Goal: Task Accomplishment & Management: Manage account settings

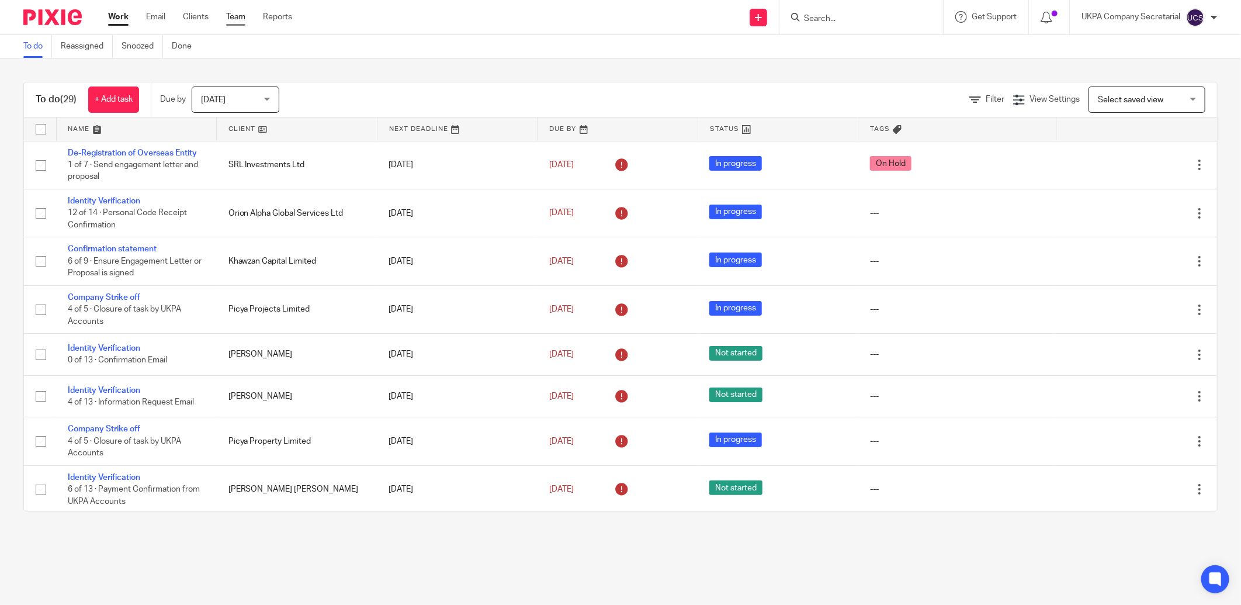
click at [245, 13] on link "Team" at bounding box center [235, 17] width 19 height 12
click at [862, 22] on input "Search" at bounding box center [855, 19] width 105 height 11
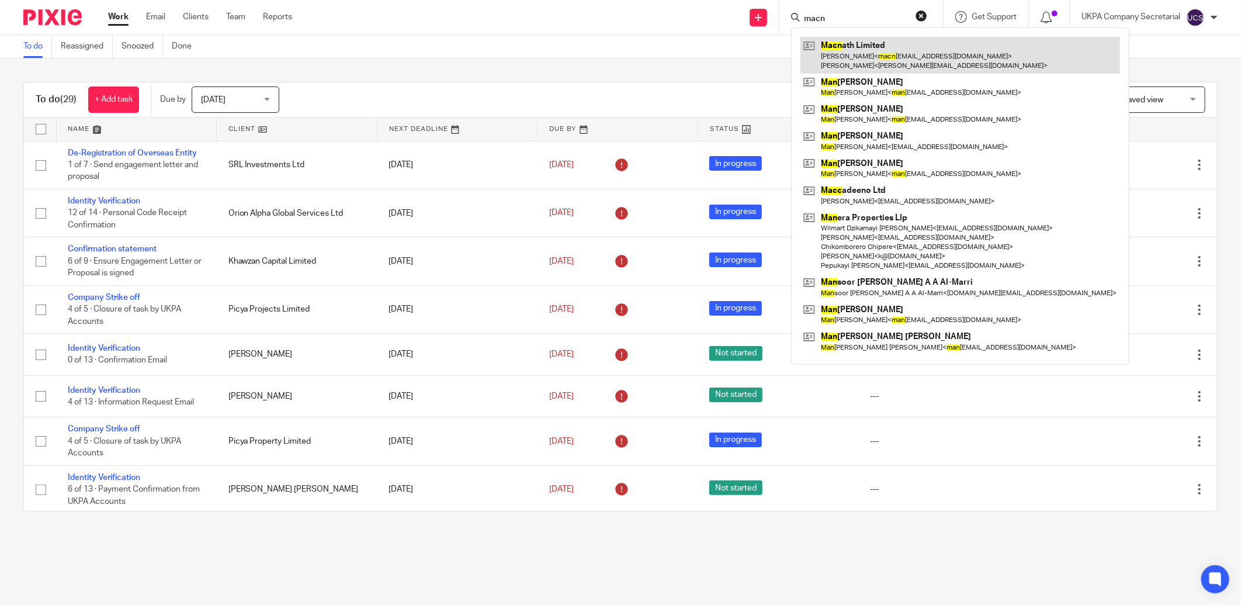
type input "macn"
click at [865, 55] on link at bounding box center [960, 55] width 320 height 36
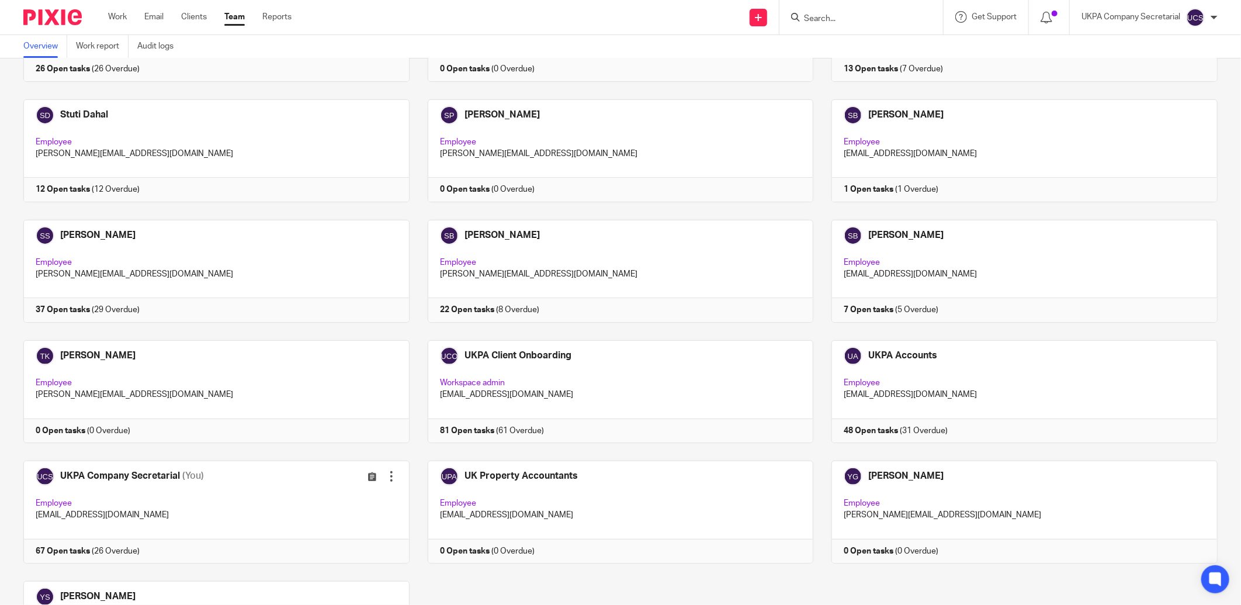
scroll to position [3041, 0]
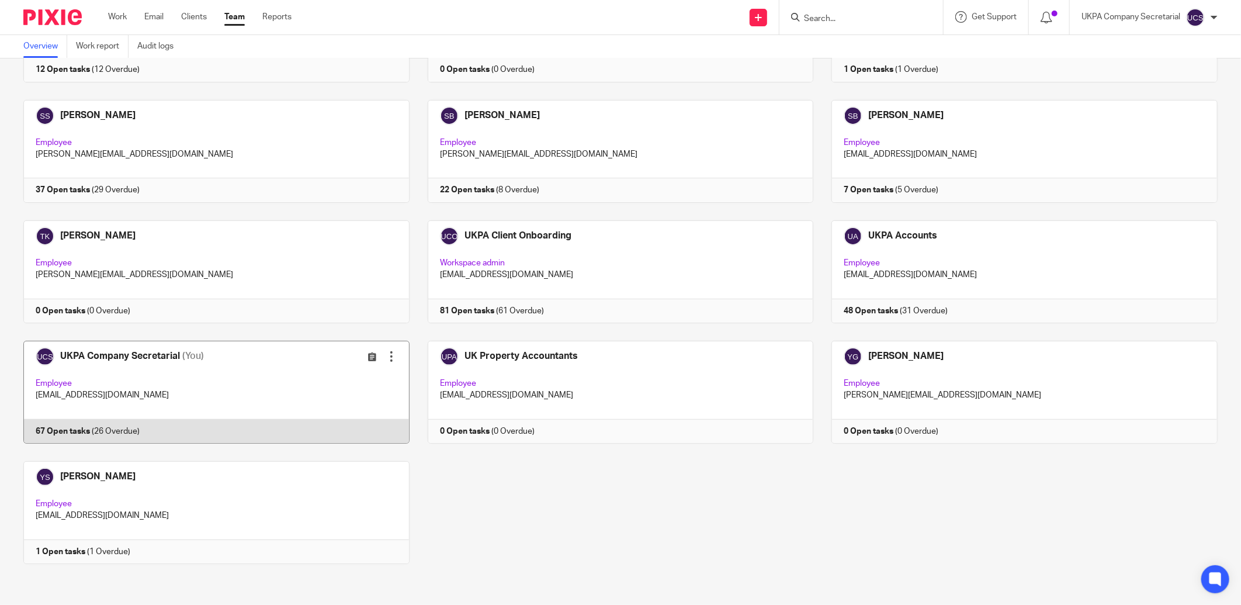
click at [154, 389] on link at bounding box center [207, 392] width 404 height 103
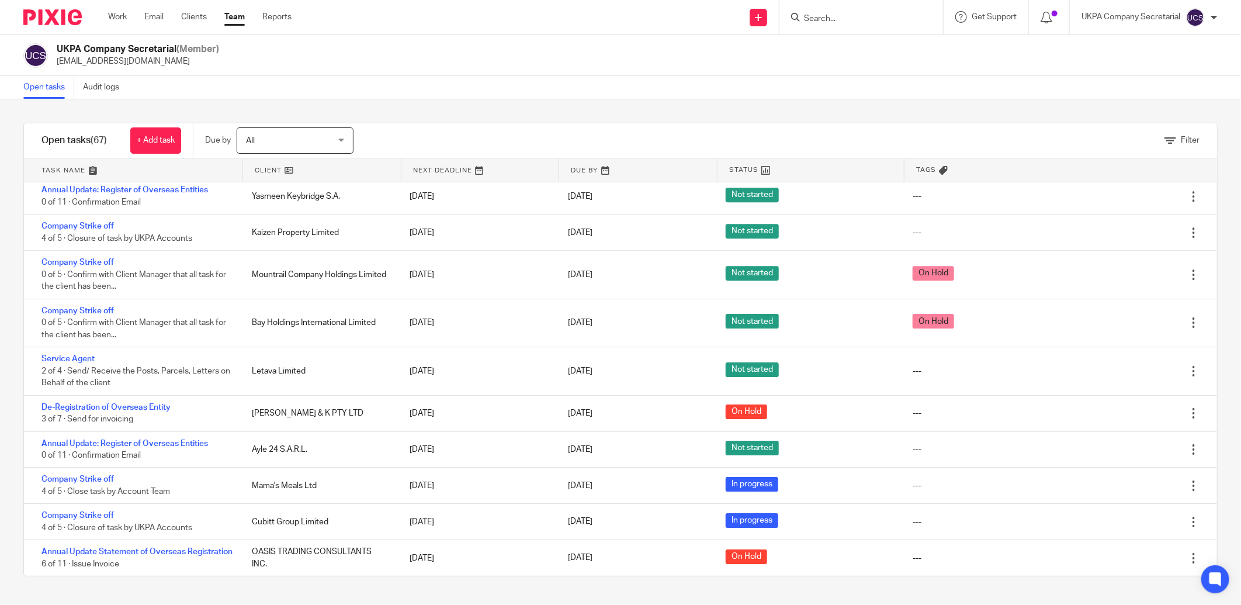
scroll to position [2429, 0]
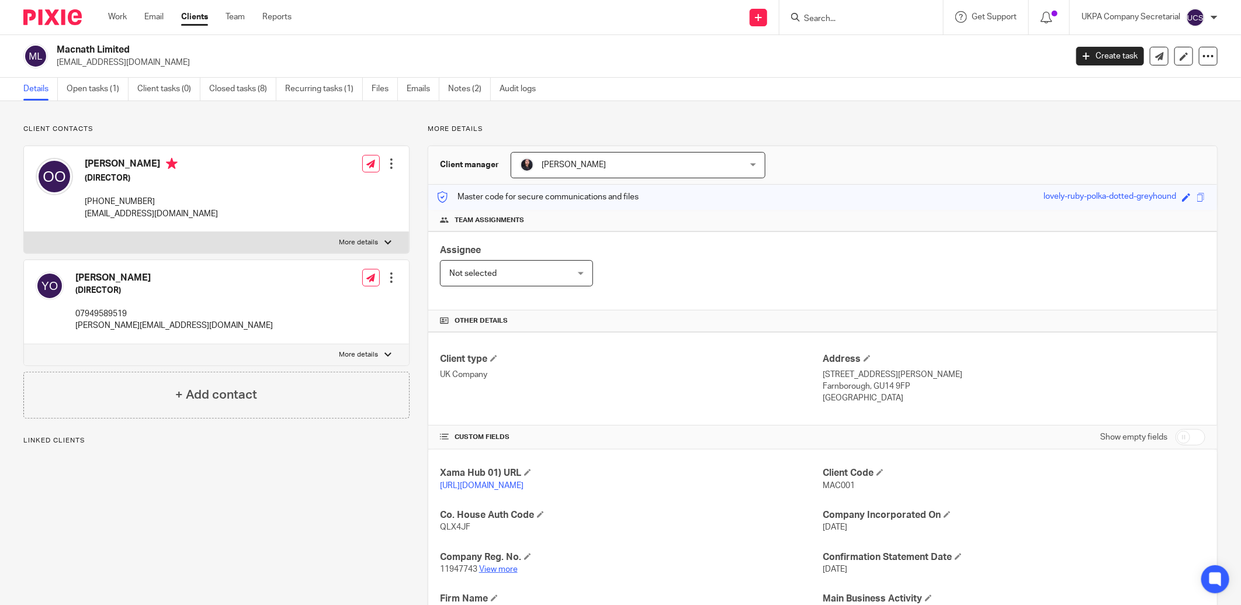
click at [491, 565] on link "View more" at bounding box center [498, 569] width 39 height 8
click at [457, 88] on link "Notes (2)" at bounding box center [469, 89] width 43 height 23
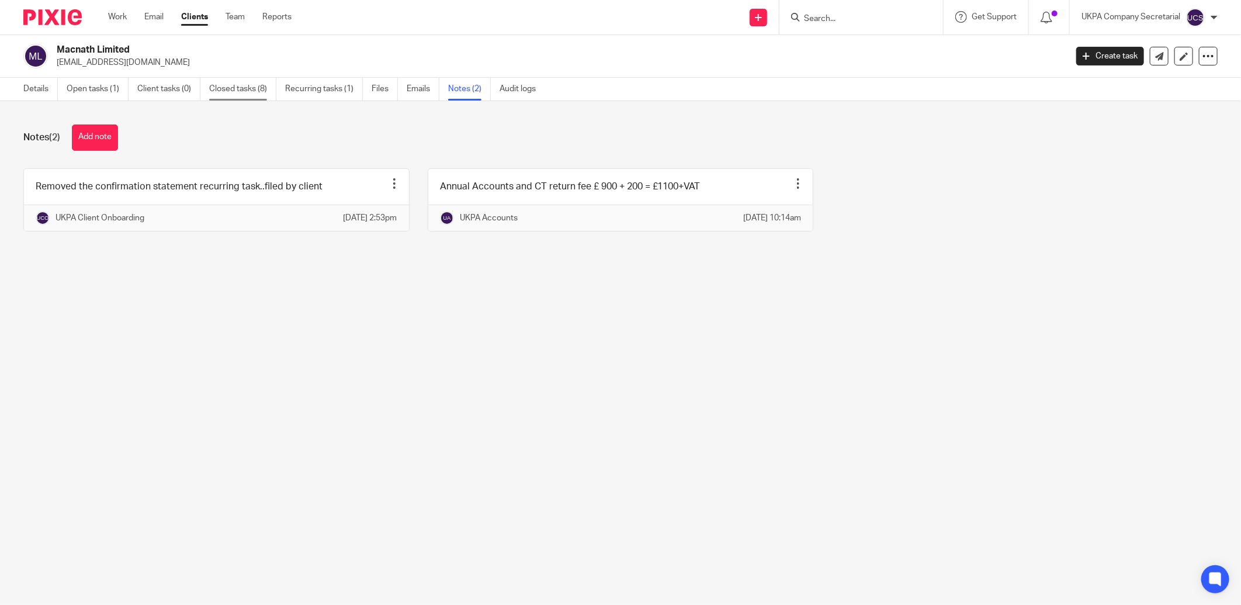
click at [246, 85] on link "Closed tasks (8)" at bounding box center [242, 89] width 67 height 23
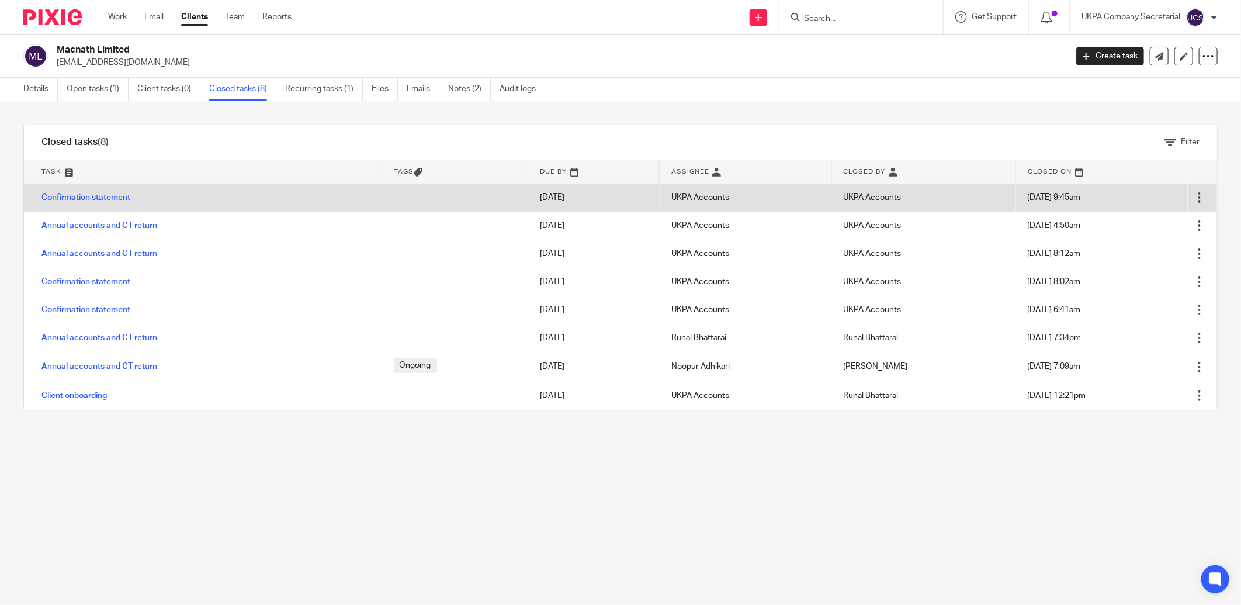
click at [84, 192] on td "Confirmation statement" at bounding box center [203, 197] width 358 height 28
click at [84, 194] on link "Confirmation statement" at bounding box center [85, 197] width 89 height 8
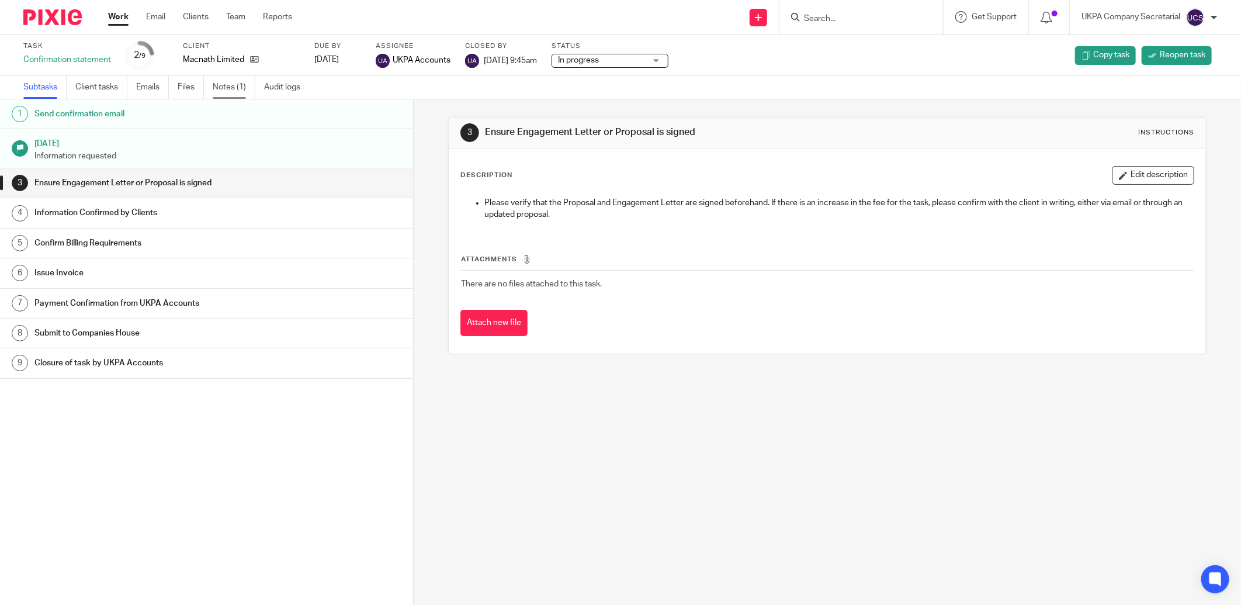
click at [216, 85] on link "Notes (1)" at bounding box center [234, 87] width 43 height 23
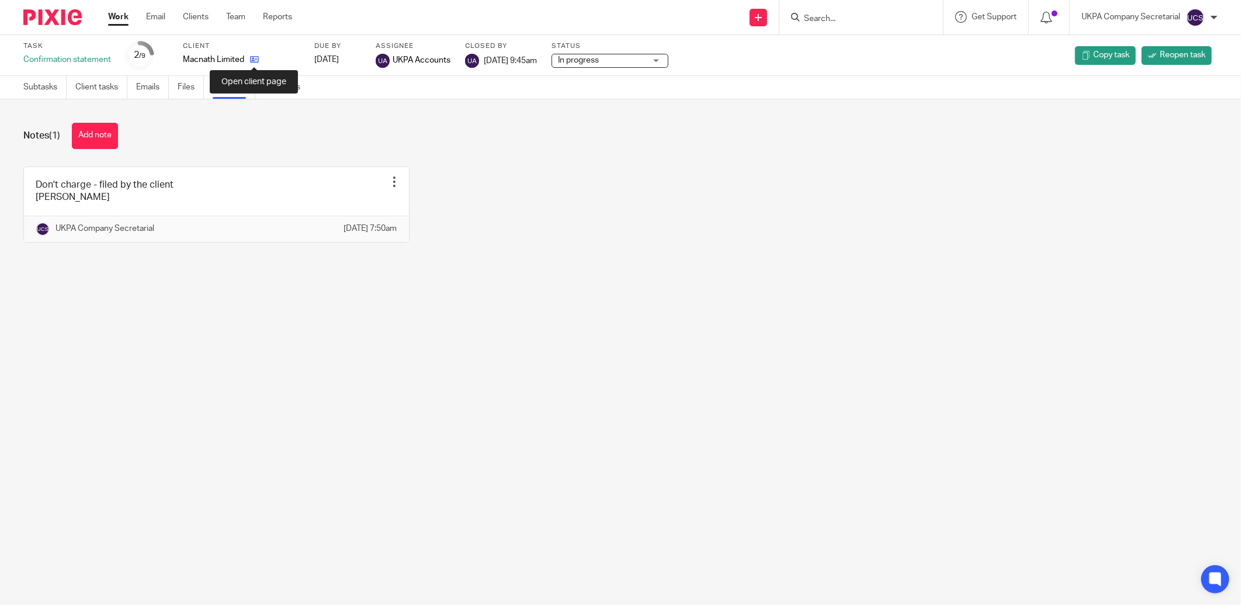
click at [254, 61] on icon at bounding box center [254, 59] width 9 height 9
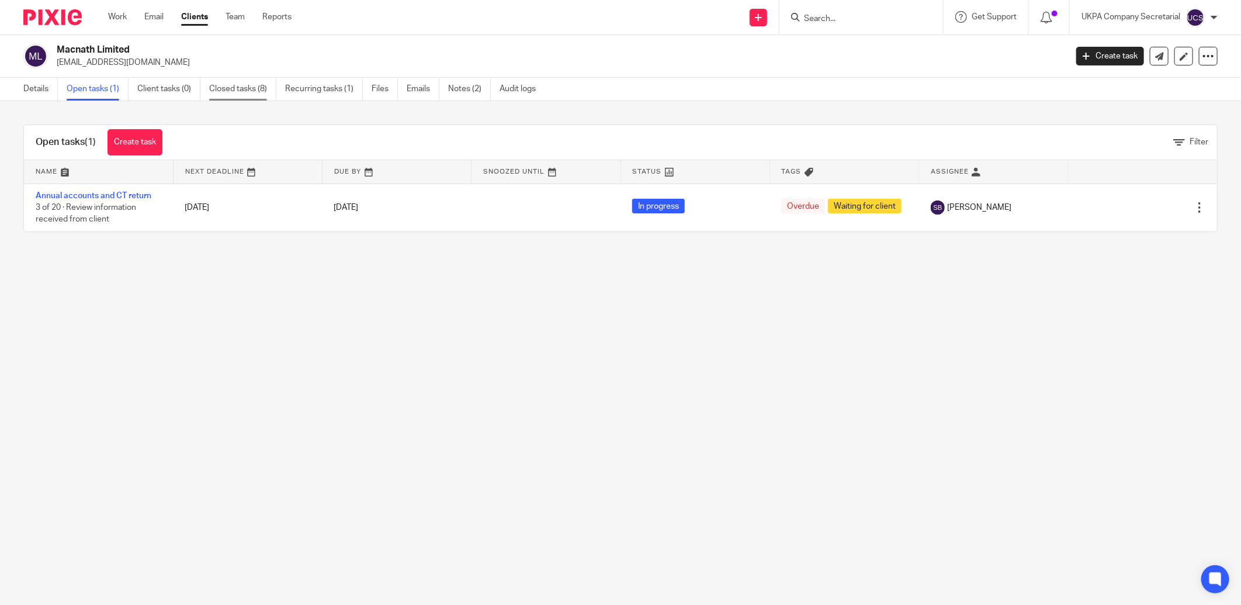
click at [253, 85] on link "Closed tasks (8)" at bounding box center [242, 89] width 67 height 23
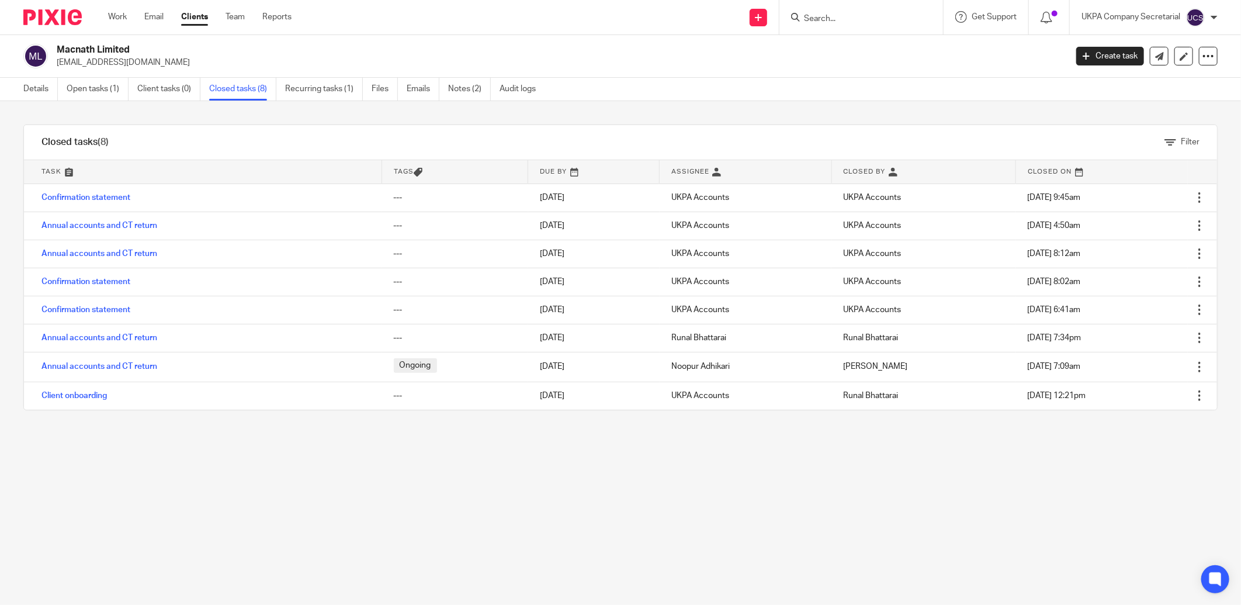
drag, startPoint x: 56, startPoint y: 63, endPoint x: 153, endPoint y: 71, distance: 97.3
click at [153, 71] on div "Macnath Limited [EMAIL_ADDRESS][DOMAIN_NAME] Create task Update from Companies …" at bounding box center [620, 56] width 1241 height 43
copy p "[EMAIL_ADDRESS][DOMAIN_NAME]"
click at [826, 16] on input "Search" at bounding box center [855, 19] width 105 height 11
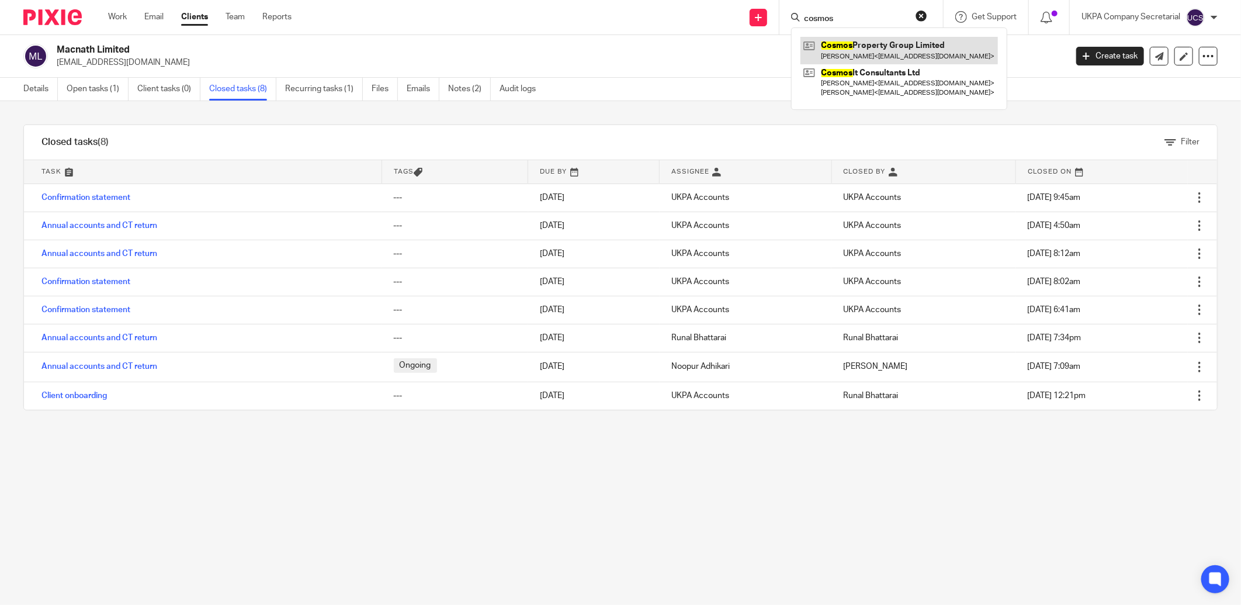
type input "cosmos"
click at [871, 50] on link at bounding box center [898, 50] width 197 height 27
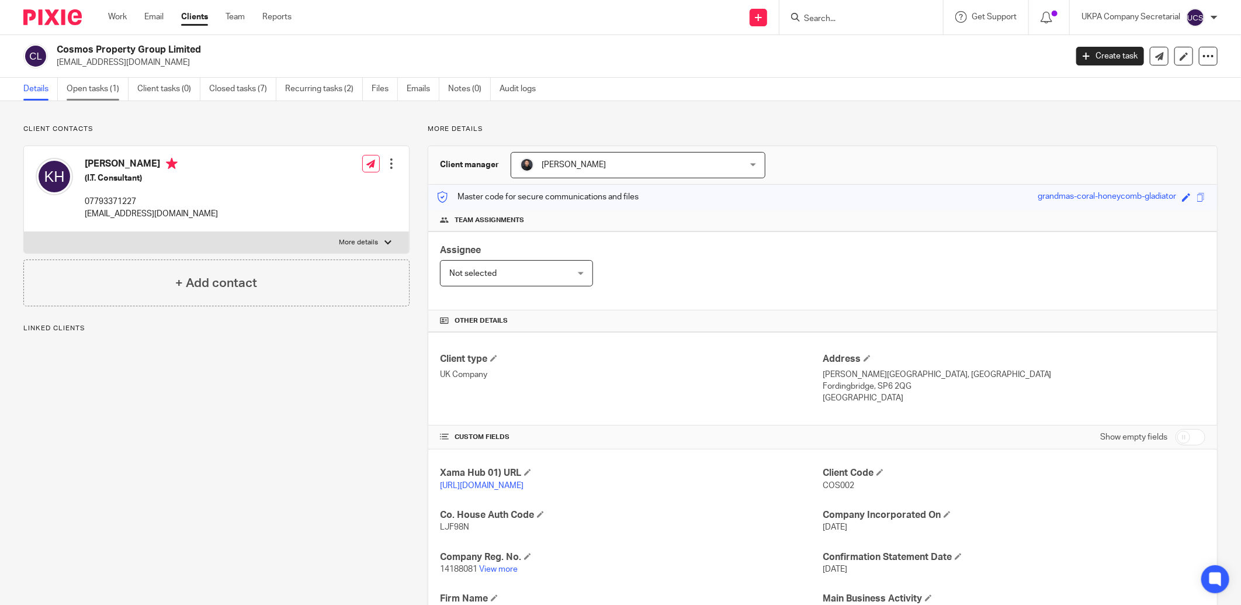
click at [89, 82] on link "Open tasks (1)" at bounding box center [98, 89] width 62 height 23
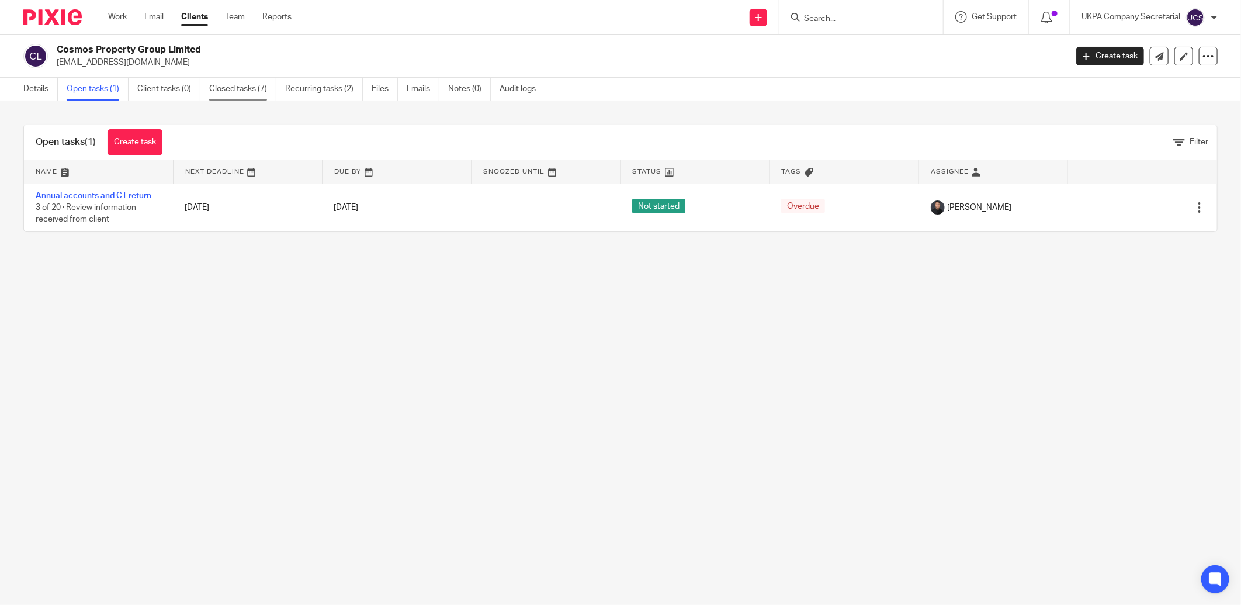
click at [240, 89] on link "Closed tasks (7)" at bounding box center [242, 89] width 67 height 23
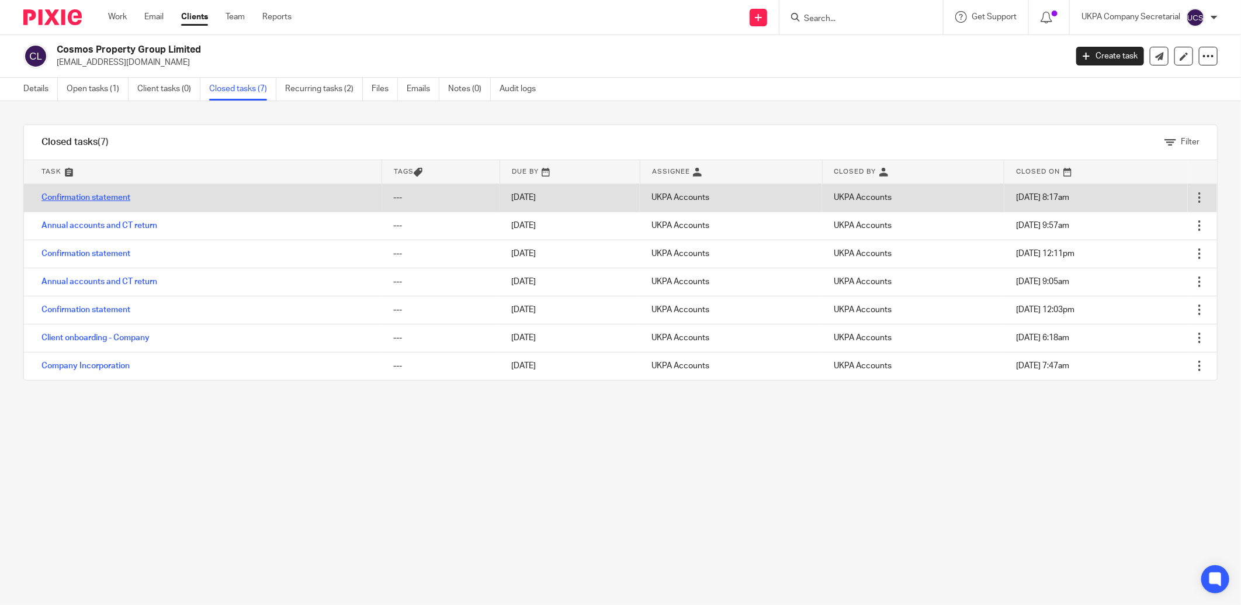
click at [104, 196] on link "Confirmation statement" at bounding box center [85, 197] width 89 height 8
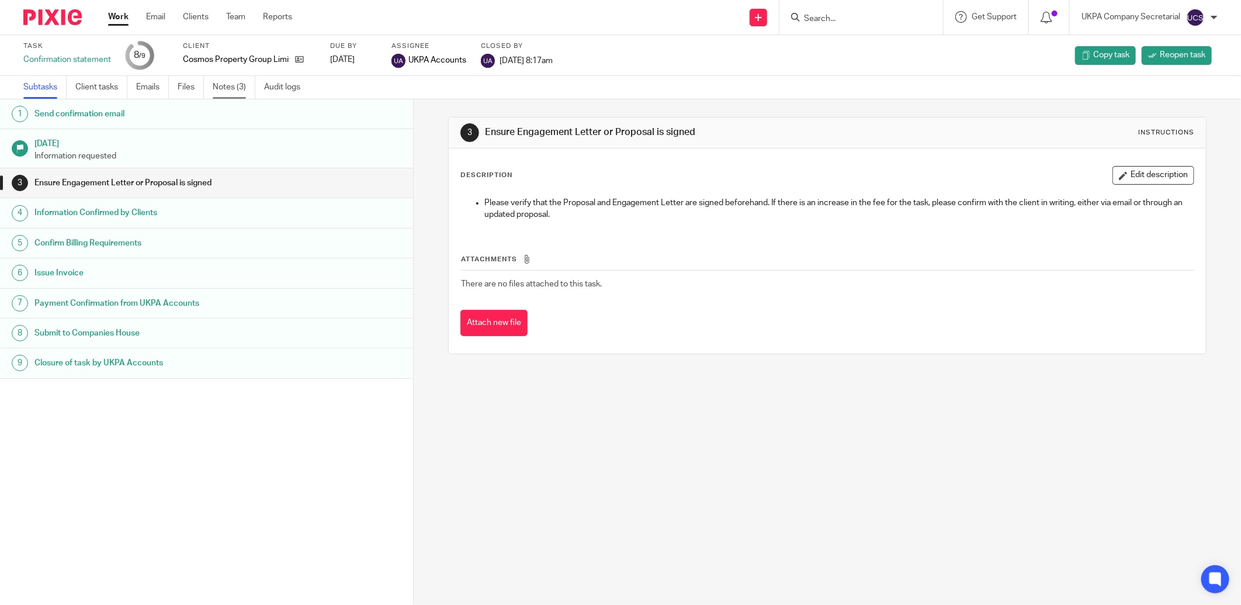
click at [244, 89] on link "Notes (3)" at bounding box center [234, 87] width 43 height 23
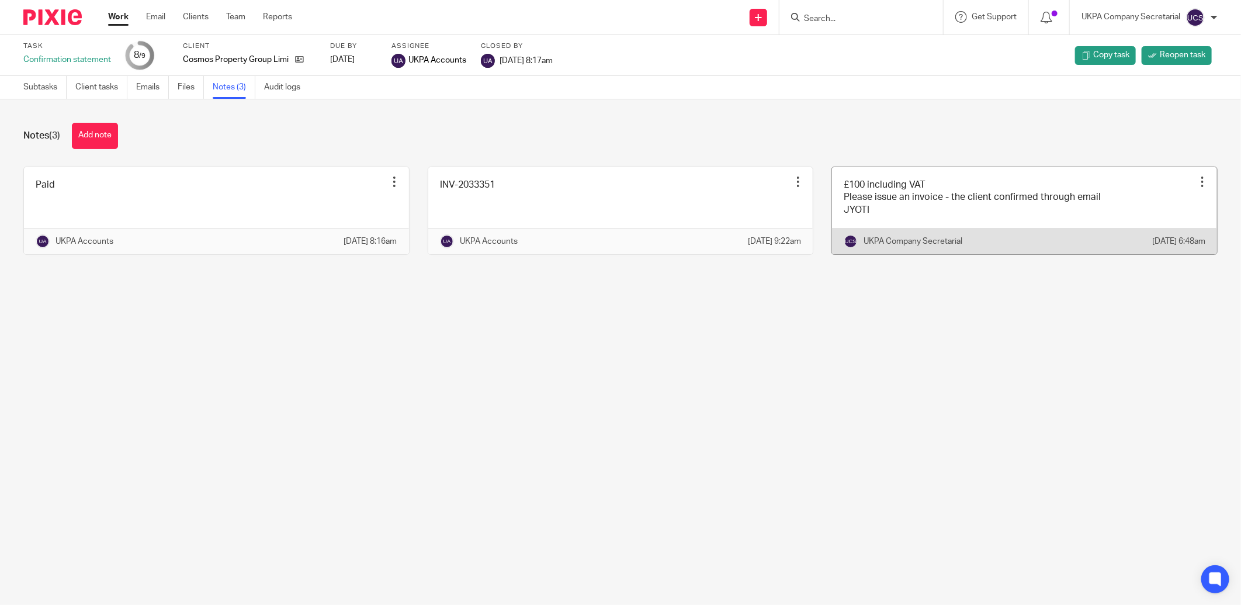
click at [978, 214] on link at bounding box center [1024, 210] width 385 height 87
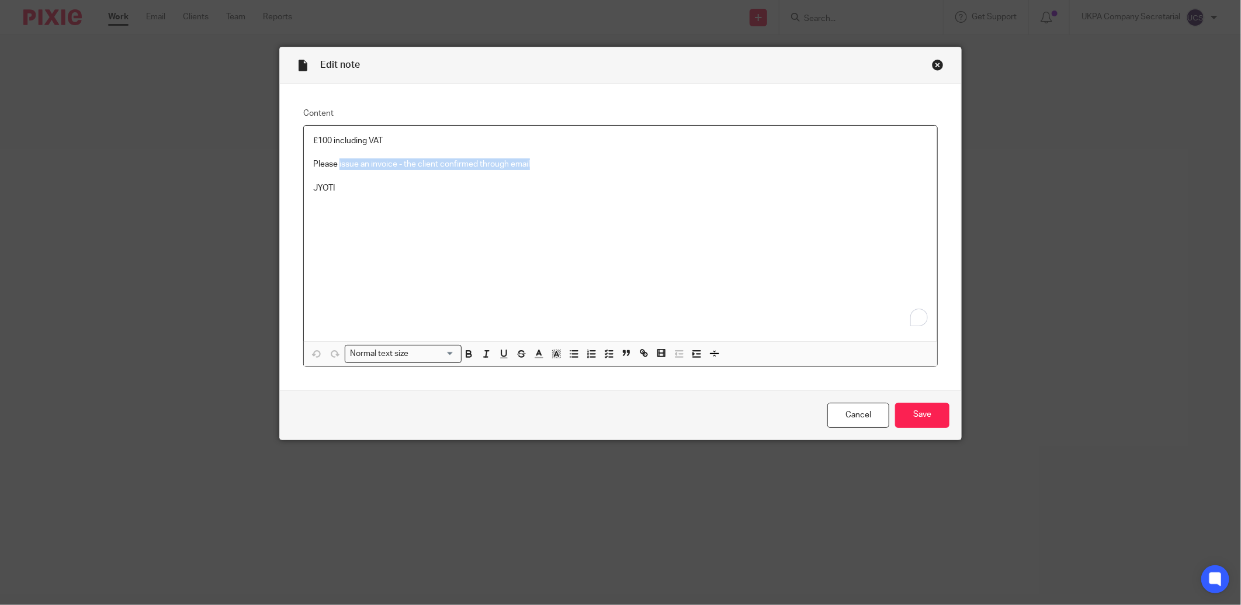
drag, startPoint x: 334, startPoint y: 162, endPoint x: 571, endPoint y: 162, distance: 236.6
click at [571, 162] on p "Please issue an invoice - the client confirmed through email" at bounding box center [620, 164] width 615 height 12
click at [915, 428] on div "Cancel Save" at bounding box center [620, 414] width 681 height 49
click at [915, 415] on input "Save" at bounding box center [922, 414] width 54 height 25
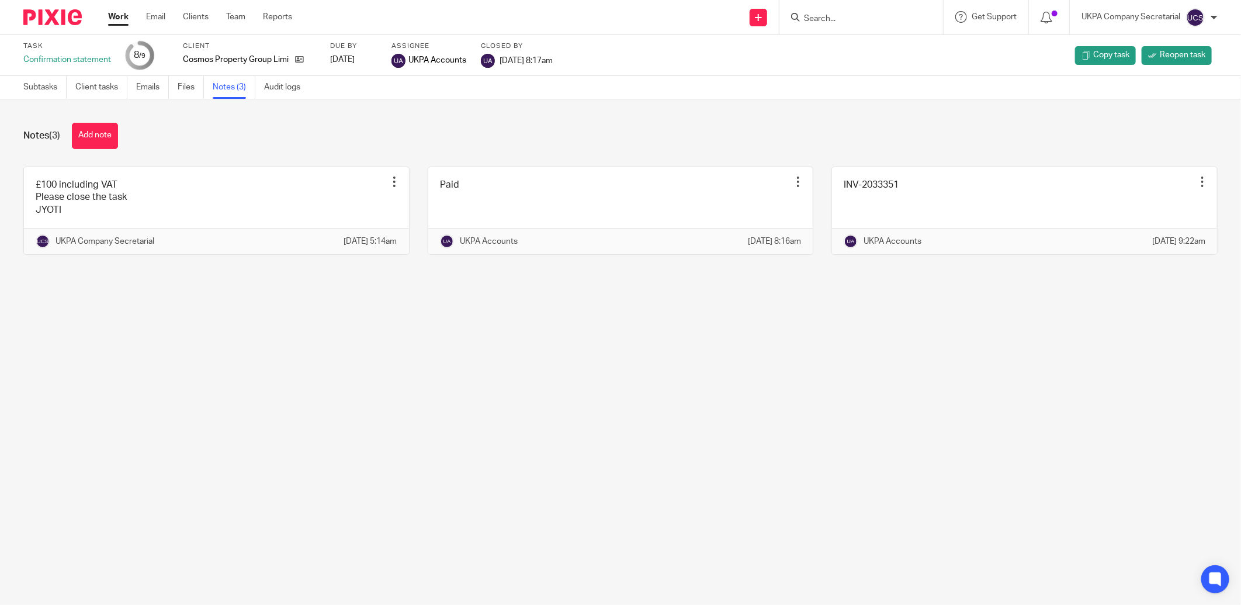
click at [883, 22] on input "Search" at bounding box center [855, 19] width 105 height 11
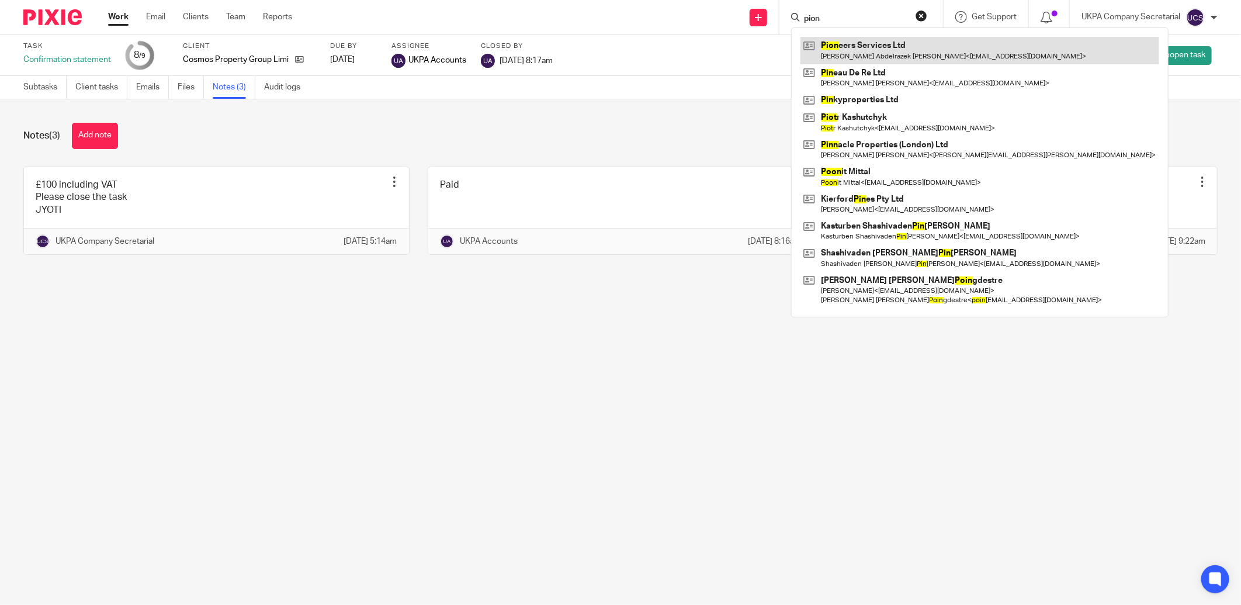
type input "pion"
click at [877, 41] on link at bounding box center [979, 50] width 359 height 27
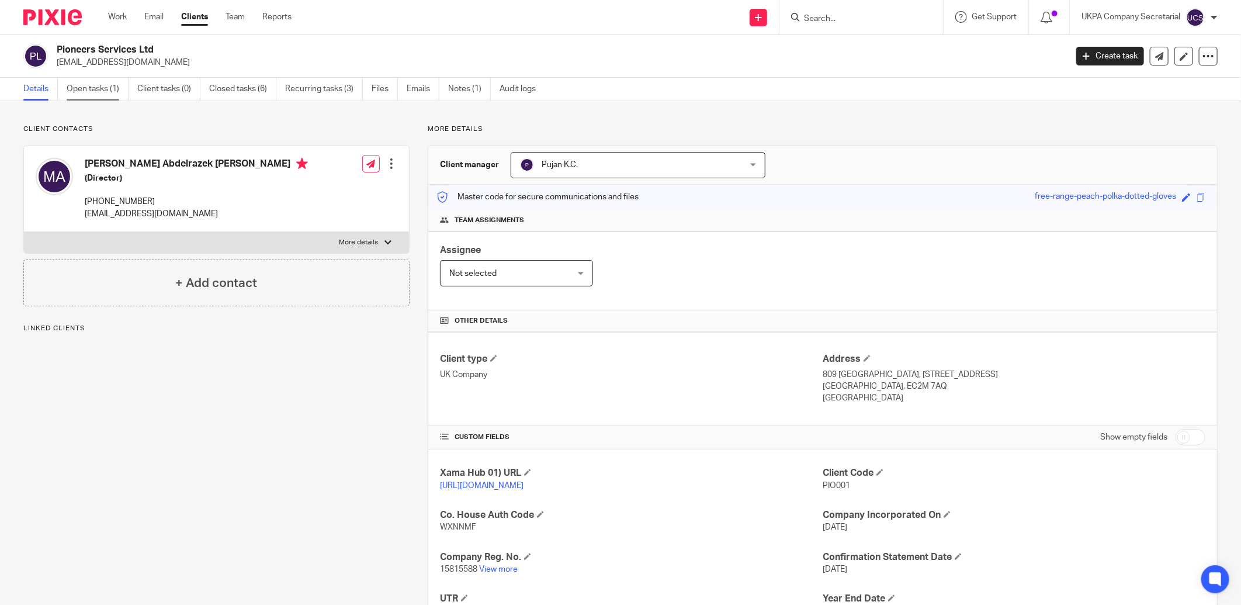
click at [95, 89] on link "Open tasks (1)" at bounding box center [98, 89] width 62 height 23
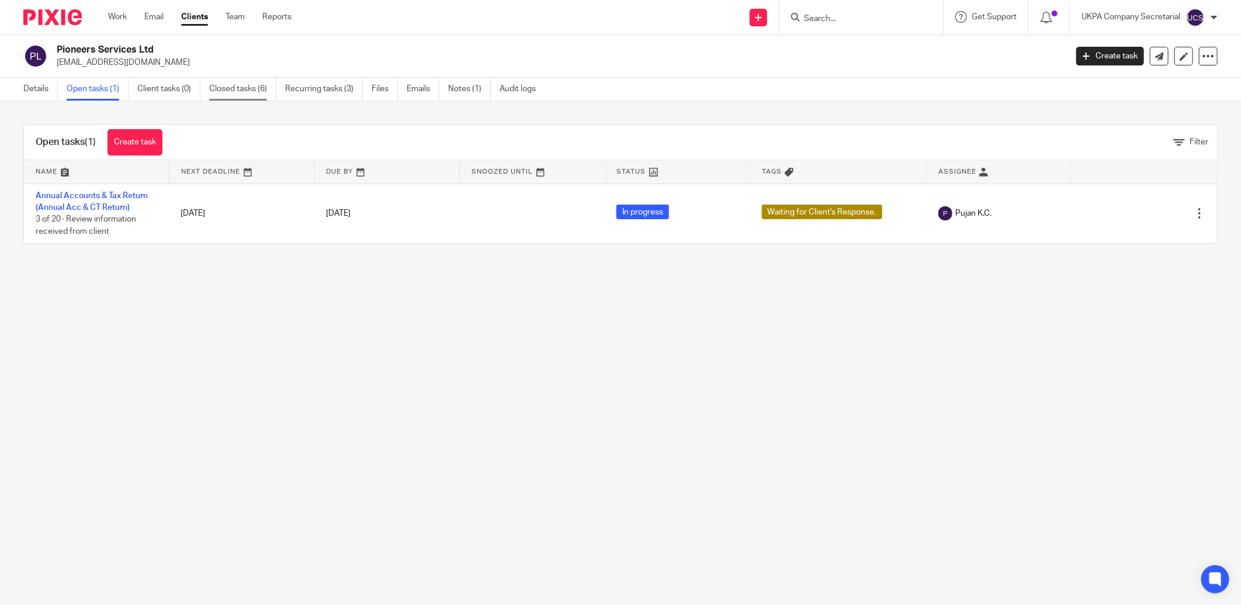
click at [234, 83] on link "Closed tasks (6)" at bounding box center [242, 89] width 67 height 23
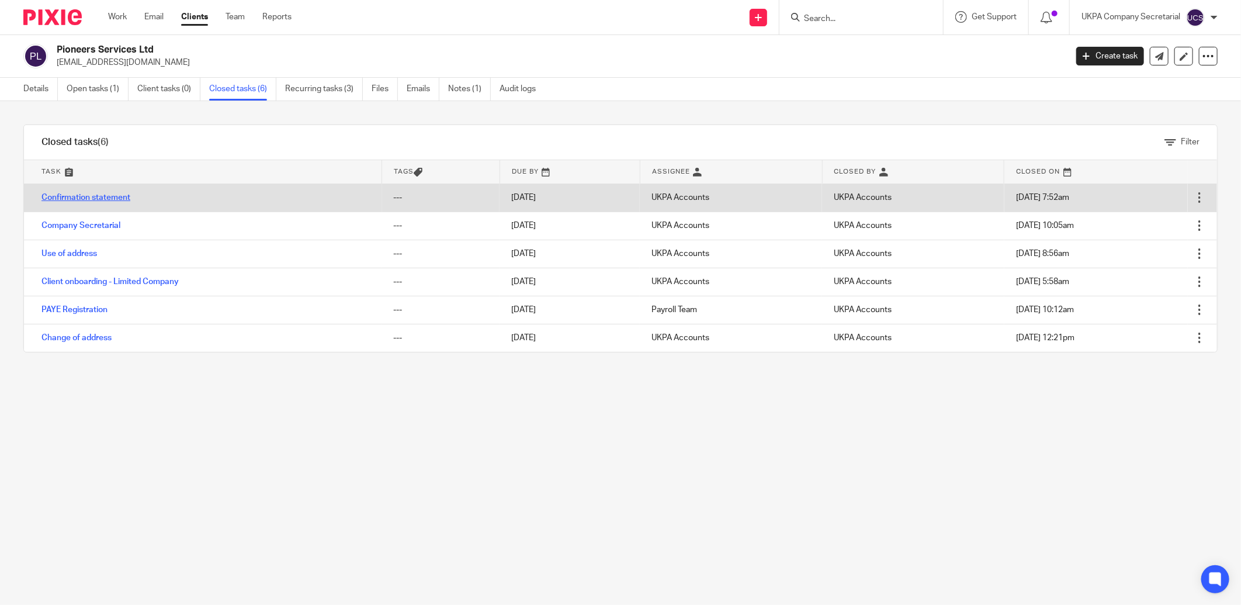
click at [84, 195] on link "Confirmation statement" at bounding box center [85, 197] width 89 height 8
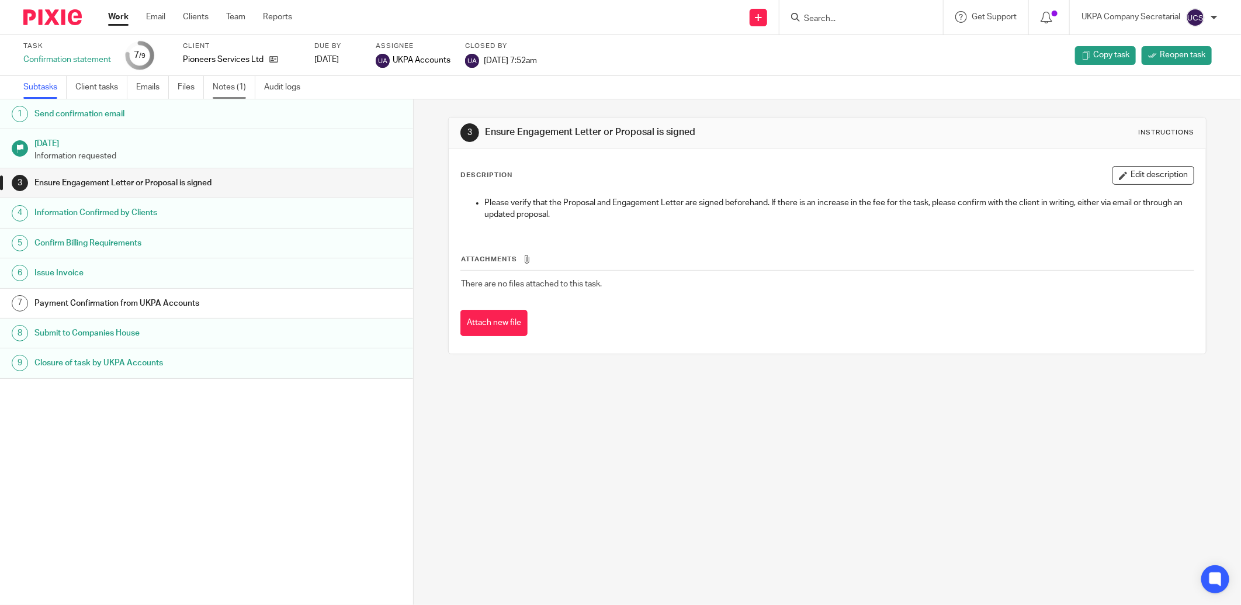
click at [227, 81] on link "Notes (1)" at bounding box center [234, 87] width 43 height 23
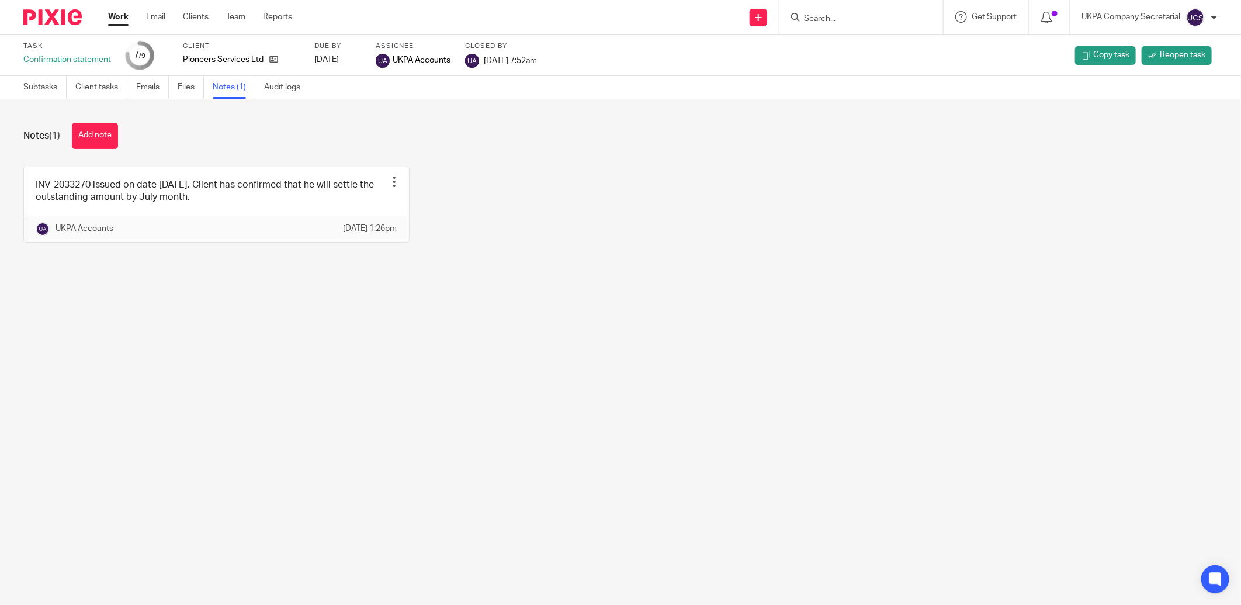
click at [740, 426] on main "Task Confirmation statement 7 /9 Client Pioneers Services Ltd Due by 2025-07-14…" at bounding box center [620, 302] width 1241 height 605
click at [841, 18] on input "Search" at bounding box center [855, 19] width 105 height 11
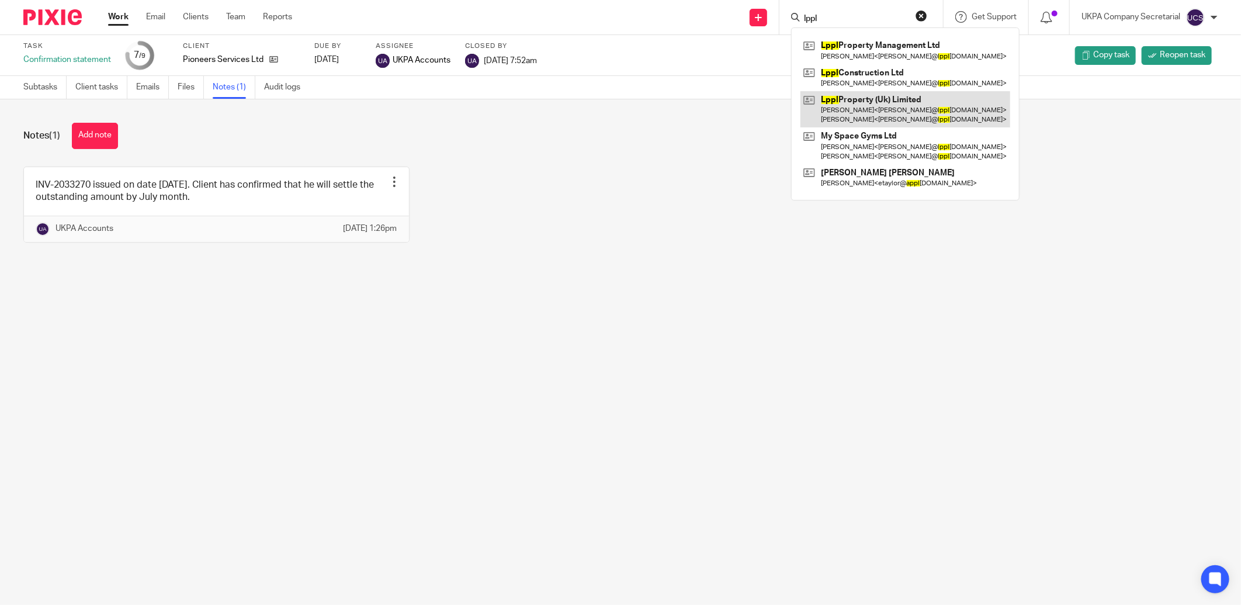
type input "lppl"
click at [866, 95] on link at bounding box center [905, 109] width 210 height 36
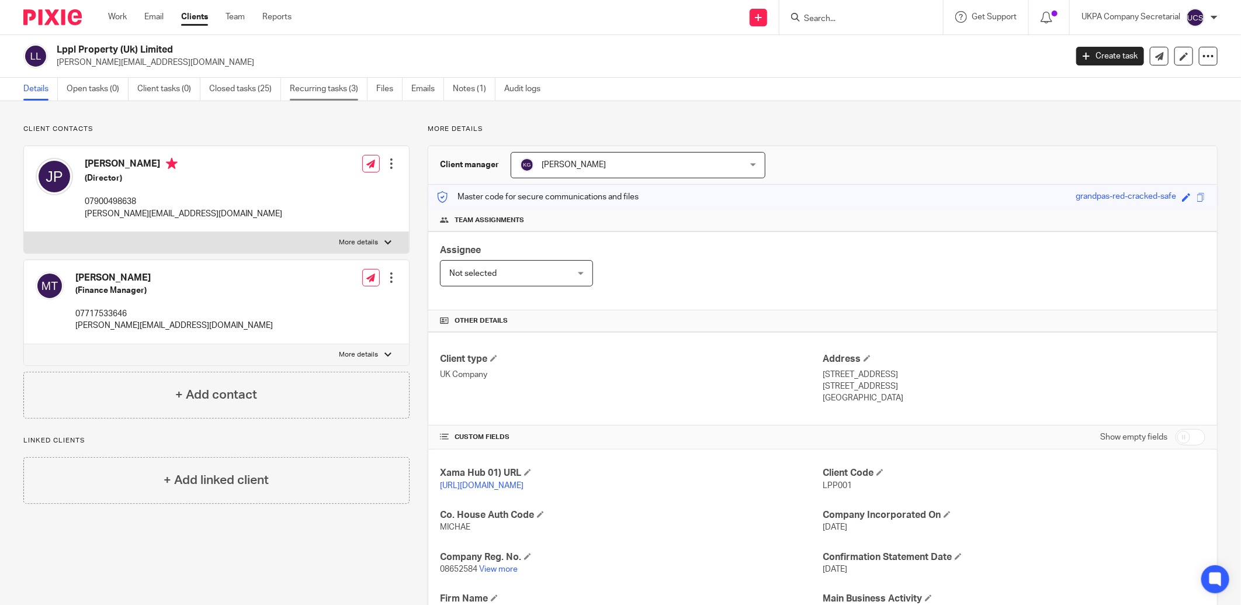
click at [324, 90] on link "Recurring tasks (3)" at bounding box center [329, 89] width 78 height 23
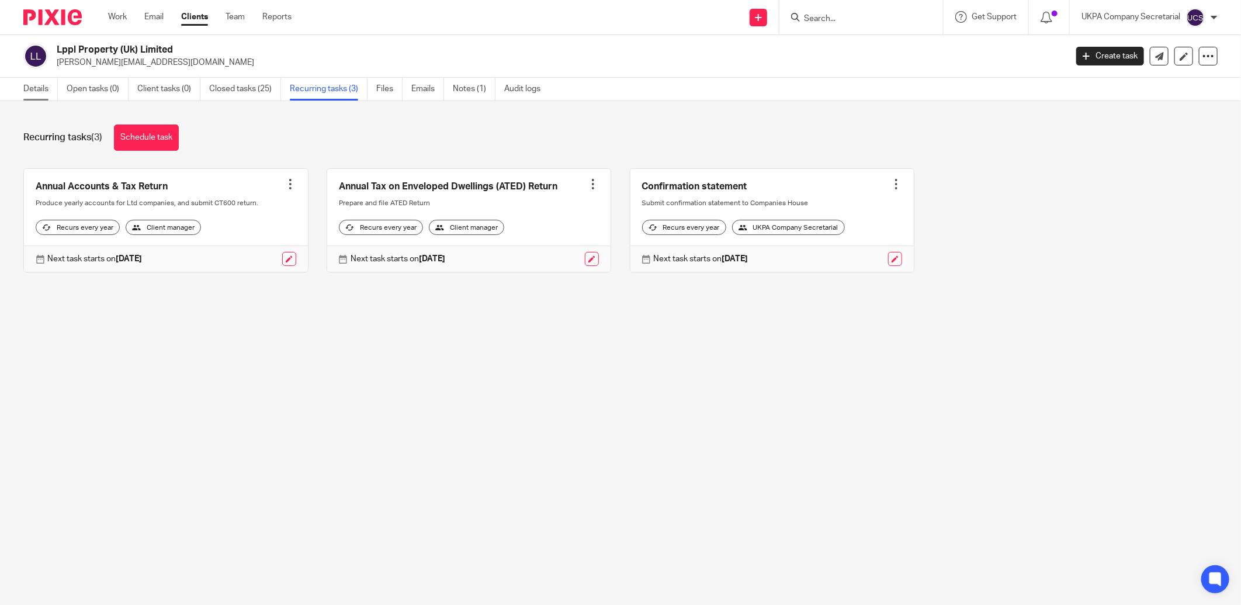
click at [40, 85] on link "Details" at bounding box center [40, 89] width 34 height 23
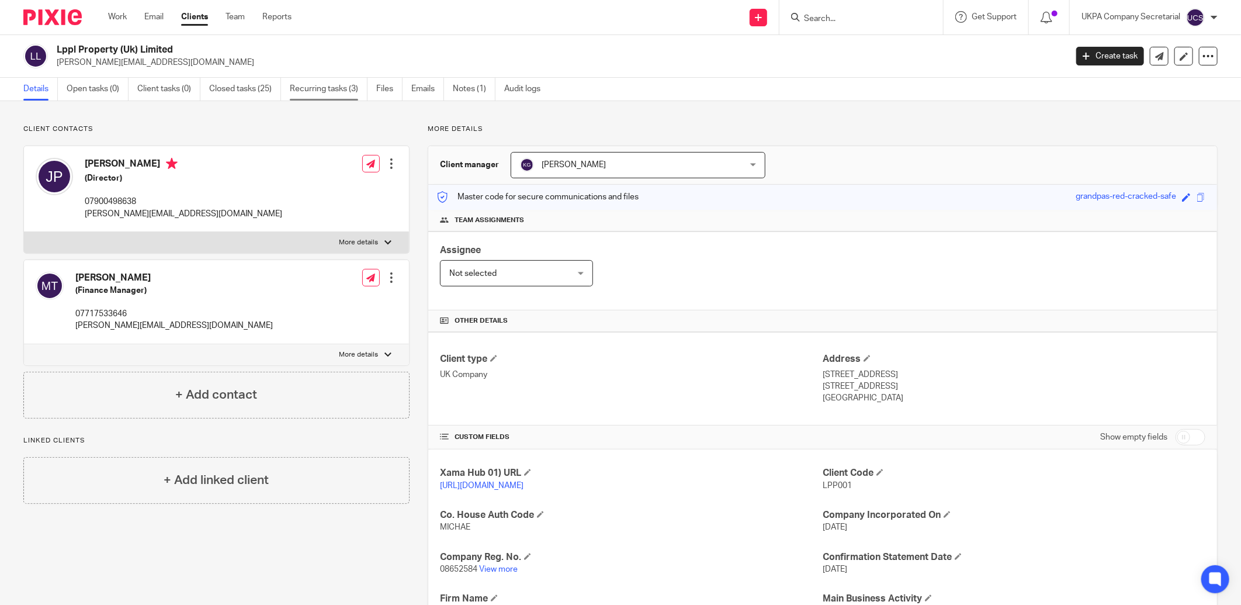
click at [316, 86] on link "Recurring tasks (3)" at bounding box center [329, 89] width 78 height 23
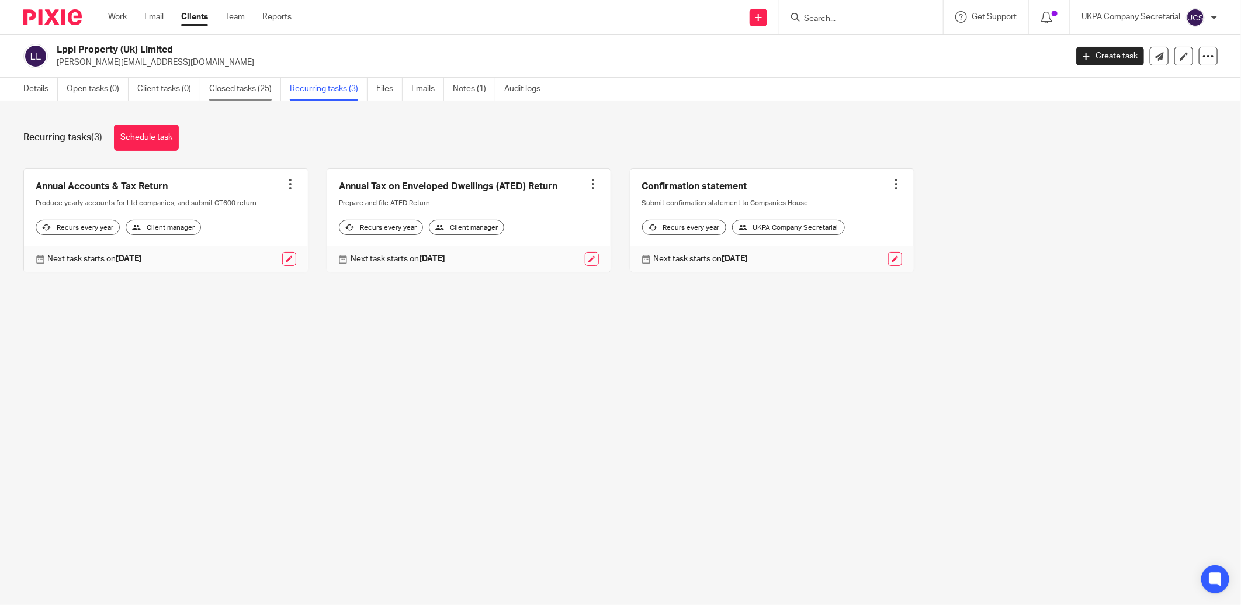
click at [238, 86] on link "Closed tasks (25)" at bounding box center [245, 89] width 72 height 23
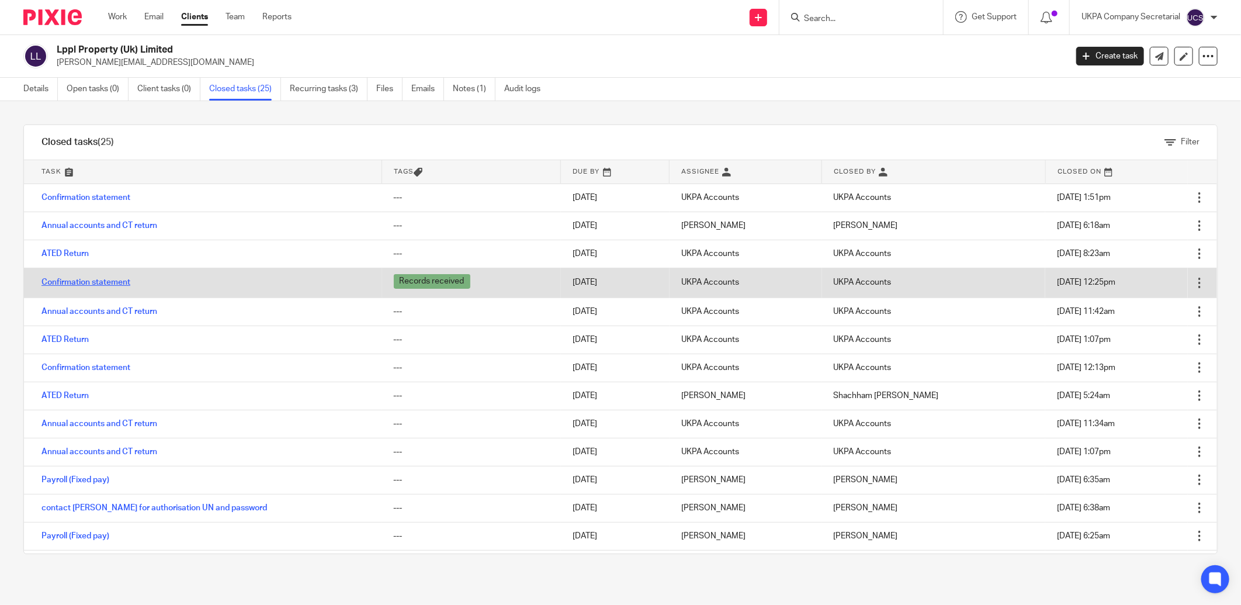
click at [98, 282] on link "Confirmation statement" at bounding box center [85, 282] width 89 height 8
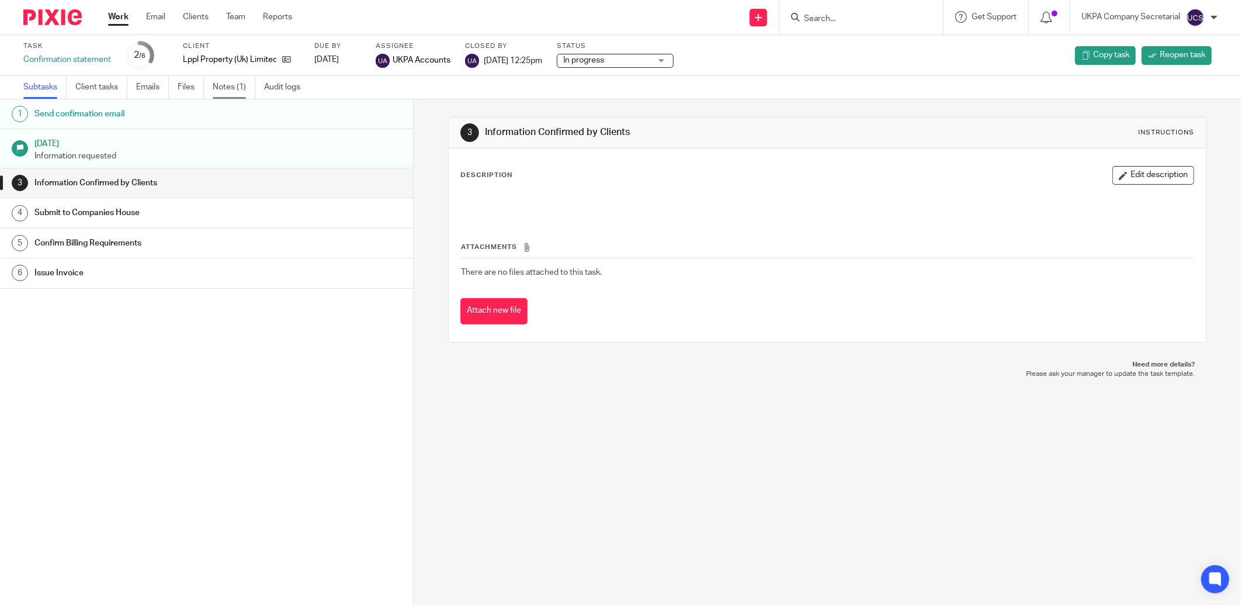
click at [225, 90] on link "Notes (1)" at bounding box center [234, 87] width 43 height 23
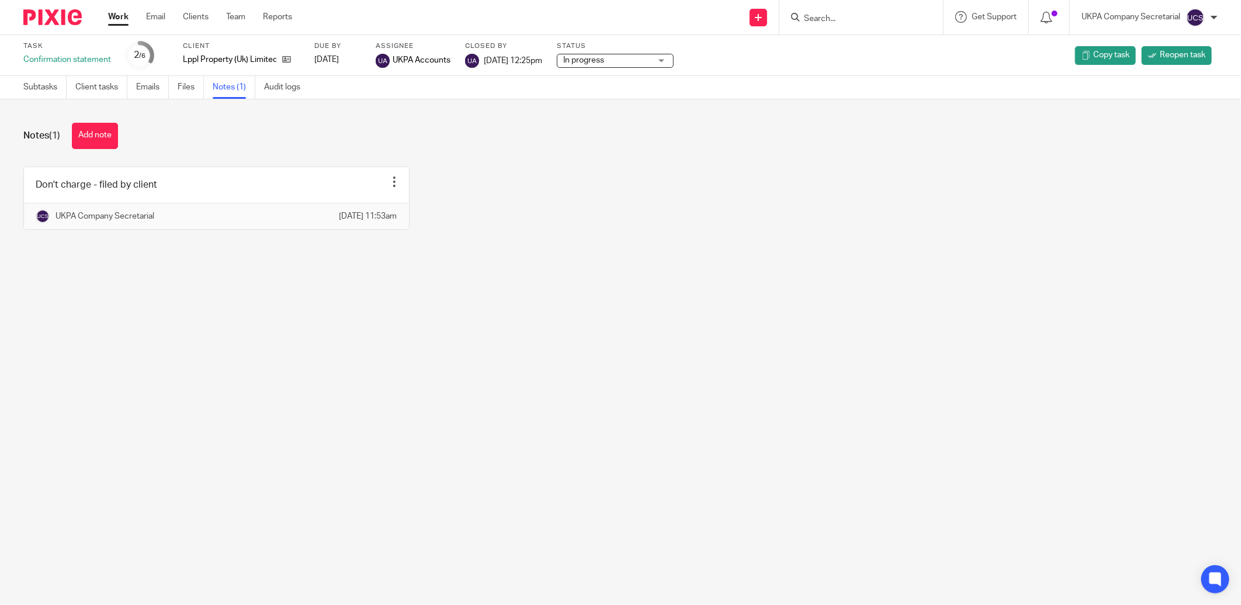
click at [883, 23] on input "Search" at bounding box center [855, 19] width 105 height 11
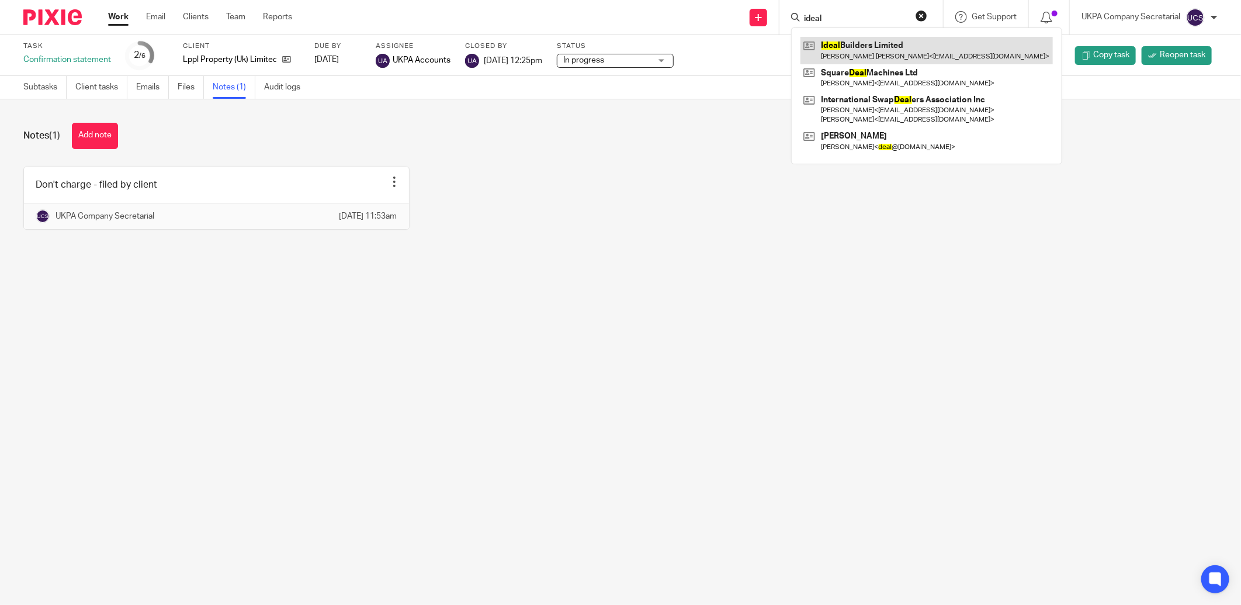
type input "ideal"
click at [873, 53] on link at bounding box center [926, 50] width 252 height 27
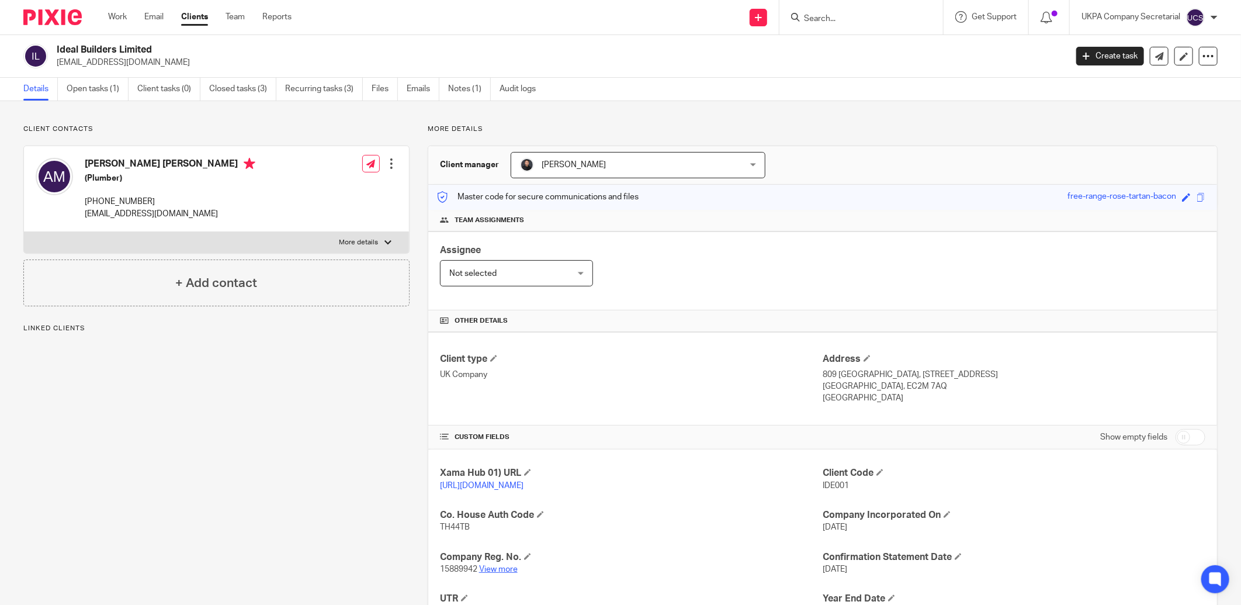
click at [497, 570] on link "View more" at bounding box center [498, 569] width 39 height 8
drag, startPoint x: 55, startPoint y: 50, endPoint x: 158, endPoint y: 51, distance: 102.2
click at [158, 51] on div "Ideal Builders Limited innovationbuilder234@gmail.com" at bounding box center [540, 56] width 1035 height 25
copy h2 "Ideal Builders Limited"
click at [78, 91] on link "Open tasks (1)" at bounding box center [98, 89] width 62 height 23
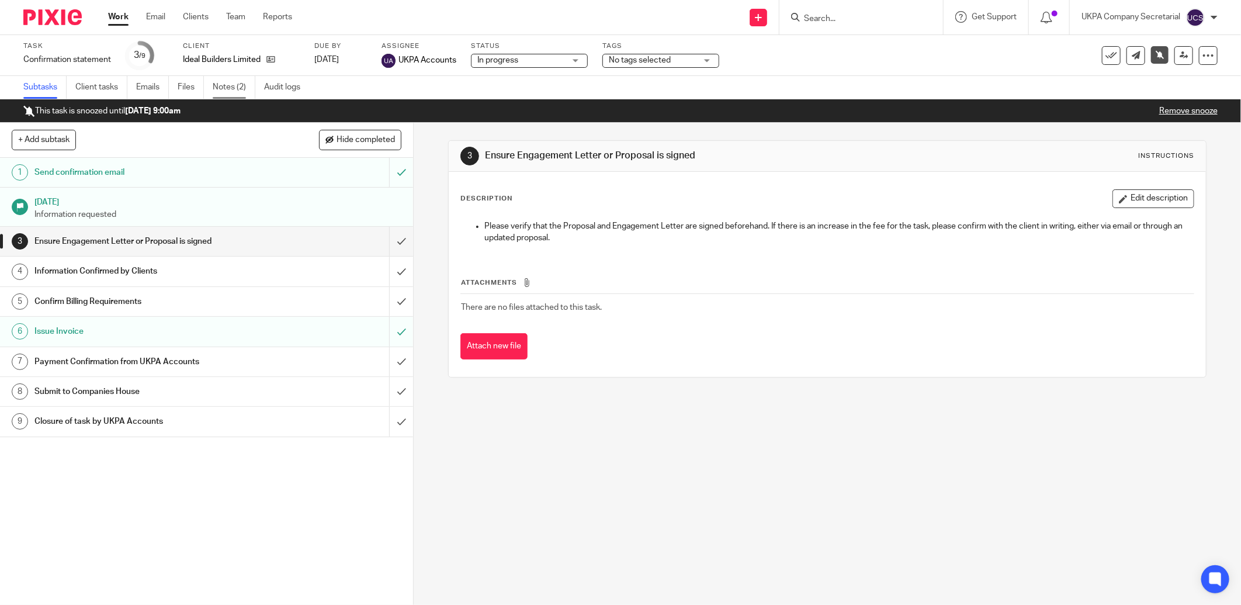
click at [230, 89] on link "Notes (2)" at bounding box center [234, 87] width 43 height 23
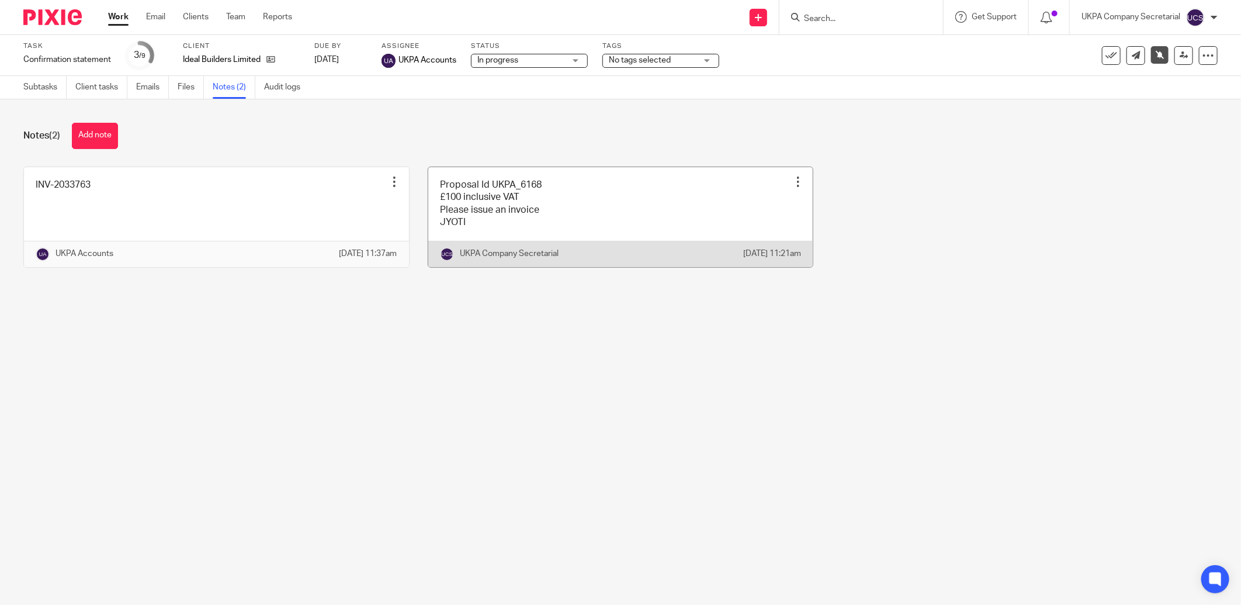
click at [553, 185] on link at bounding box center [620, 217] width 385 height 100
click at [525, 213] on link at bounding box center [620, 217] width 385 height 100
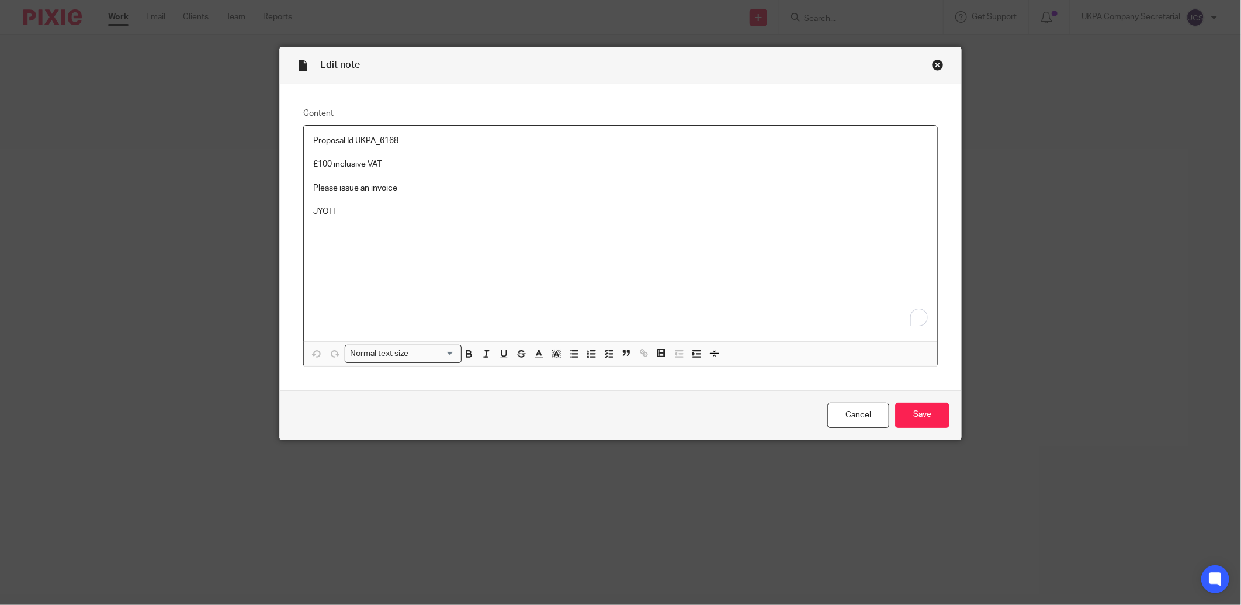
click at [392, 165] on p "£100 inclusive VAT" at bounding box center [620, 164] width 615 height 12
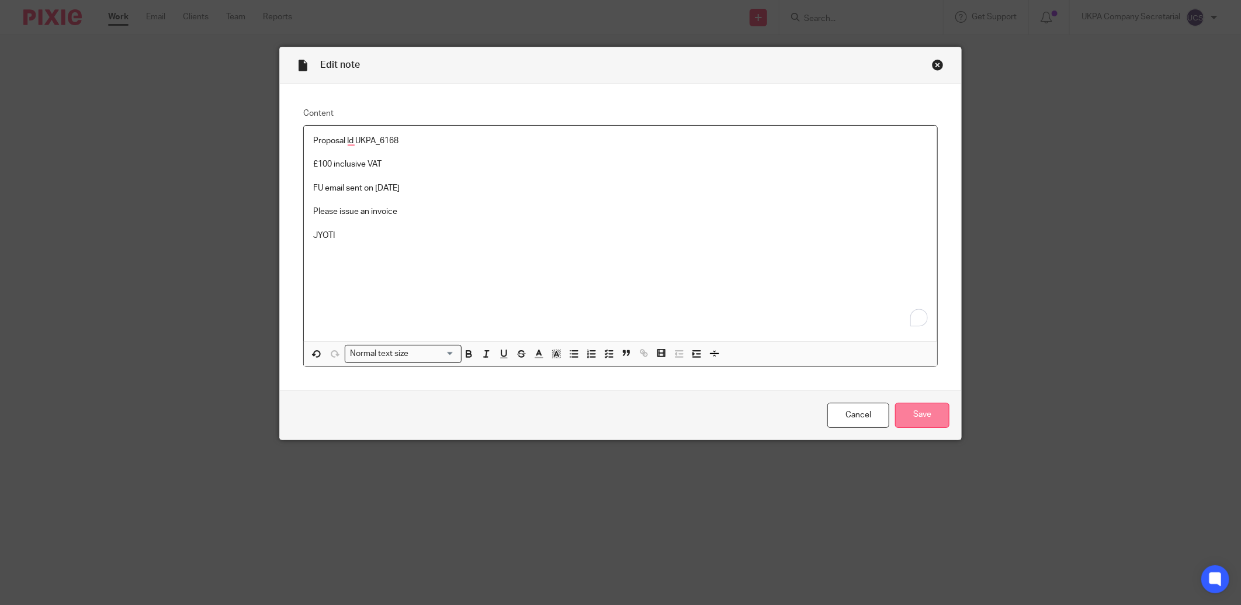
click at [920, 418] on input "Save" at bounding box center [922, 414] width 54 height 25
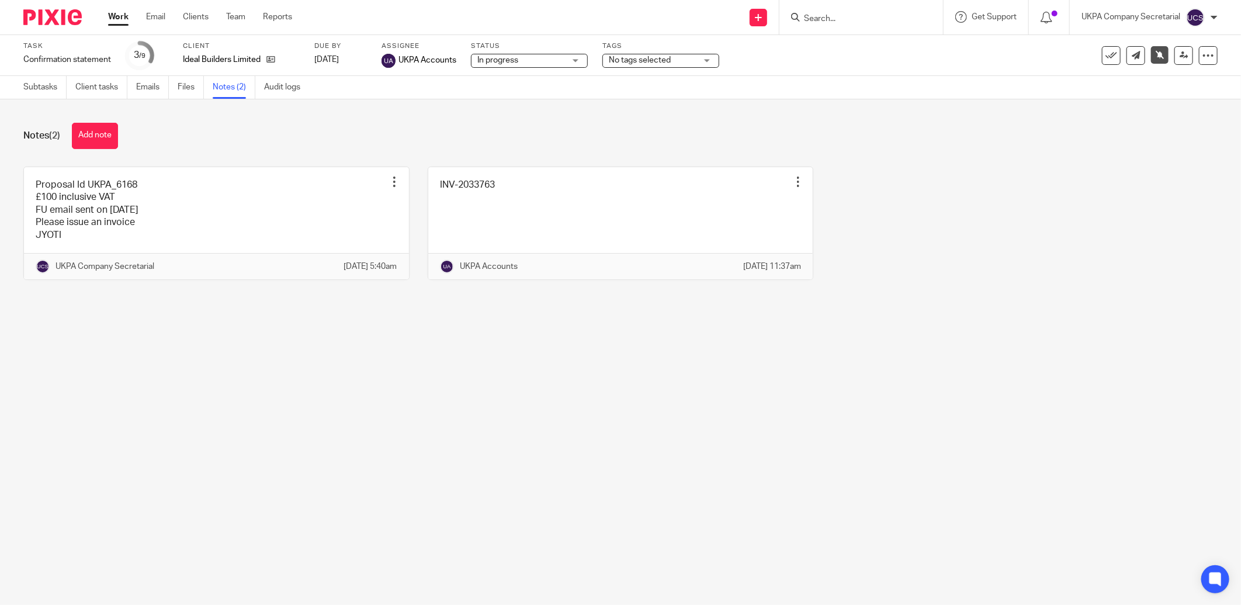
click at [848, 25] on div at bounding box center [861, 17] width 164 height 34
click at [844, 9] on div at bounding box center [861, 17] width 164 height 34
click at [838, 18] on input "Search" at bounding box center [855, 19] width 105 height 11
type input "feel at home"
click at [839, 50] on link at bounding box center [898, 50] width 197 height 27
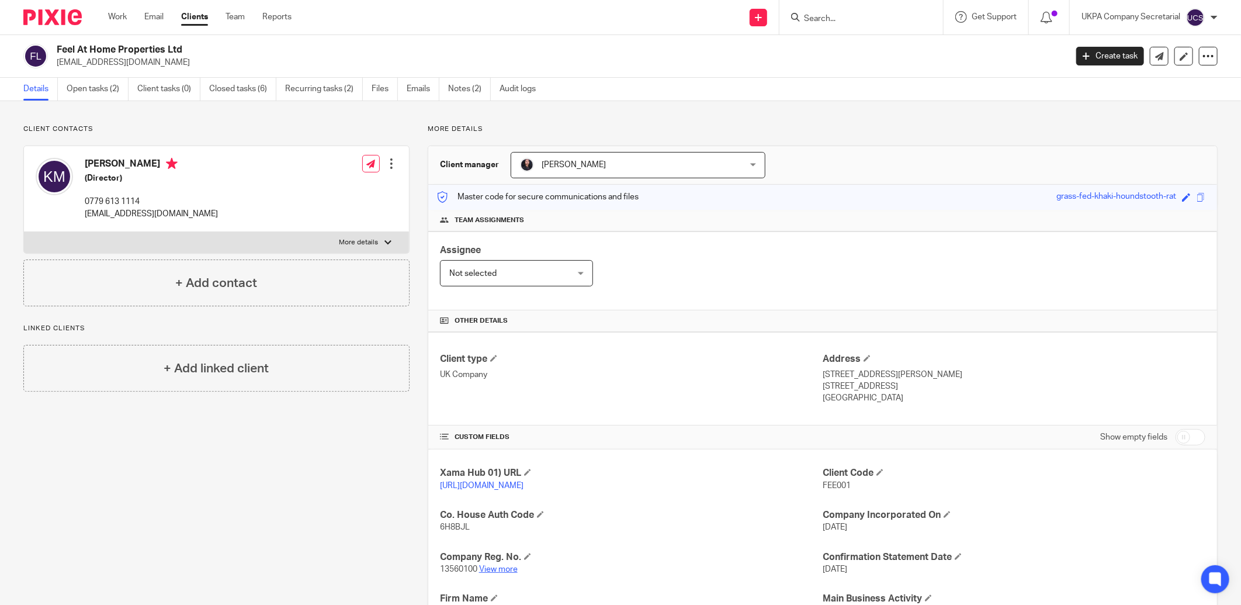
click at [495, 568] on link "View more" at bounding box center [498, 569] width 39 height 8
click at [82, 94] on link "Open tasks (2)" at bounding box center [98, 89] width 62 height 23
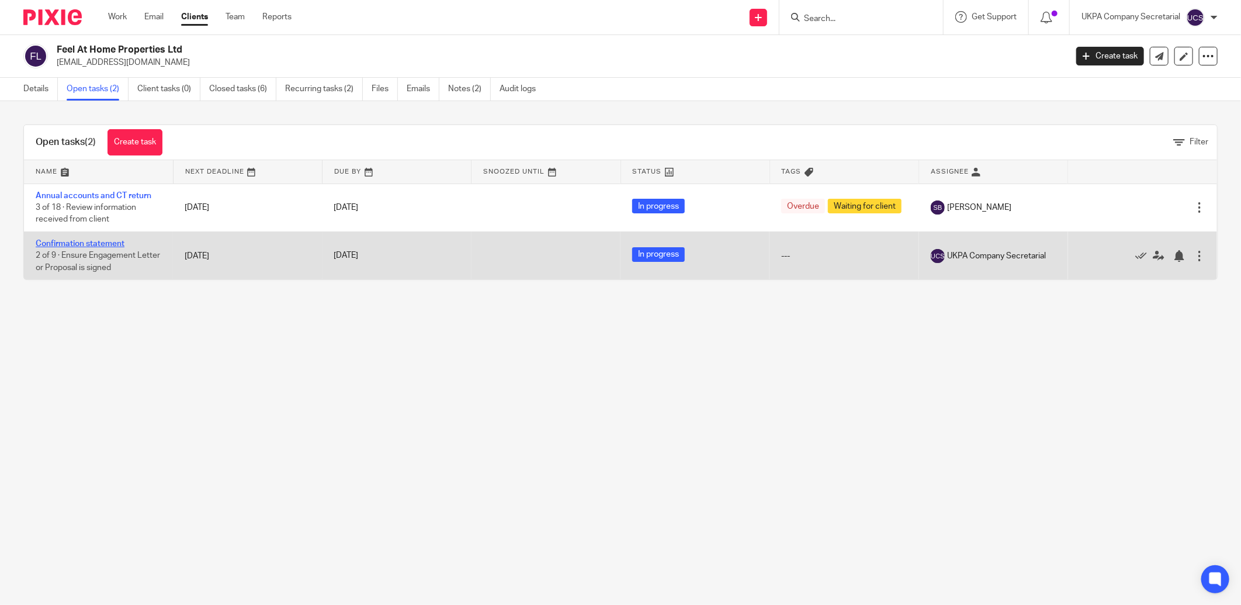
click at [74, 244] on link "Confirmation statement" at bounding box center [80, 244] width 89 height 8
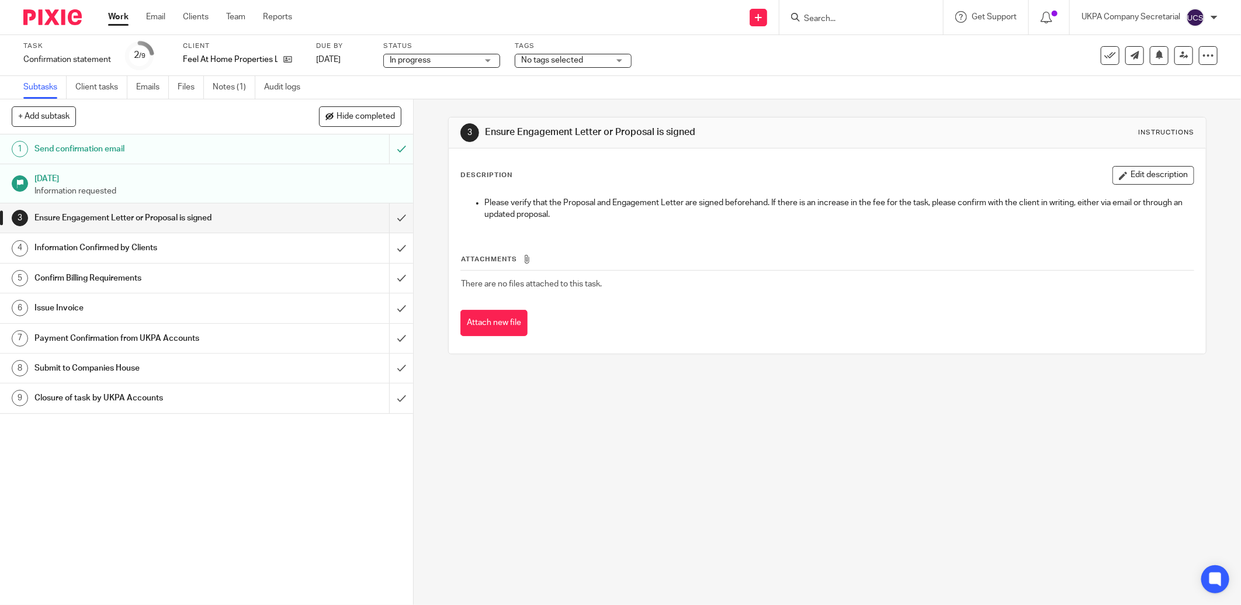
click at [224, 90] on link "Notes (1)" at bounding box center [234, 87] width 43 height 23
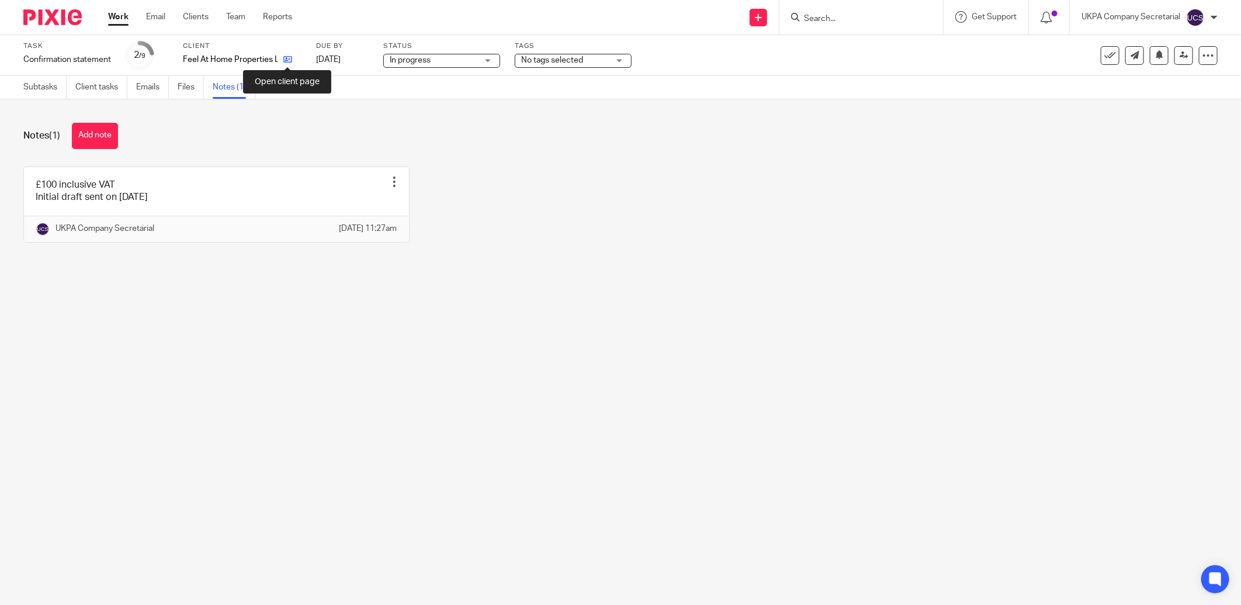
click at [289, 57] on icon at bounding box center [287, 59] width 9 height 9
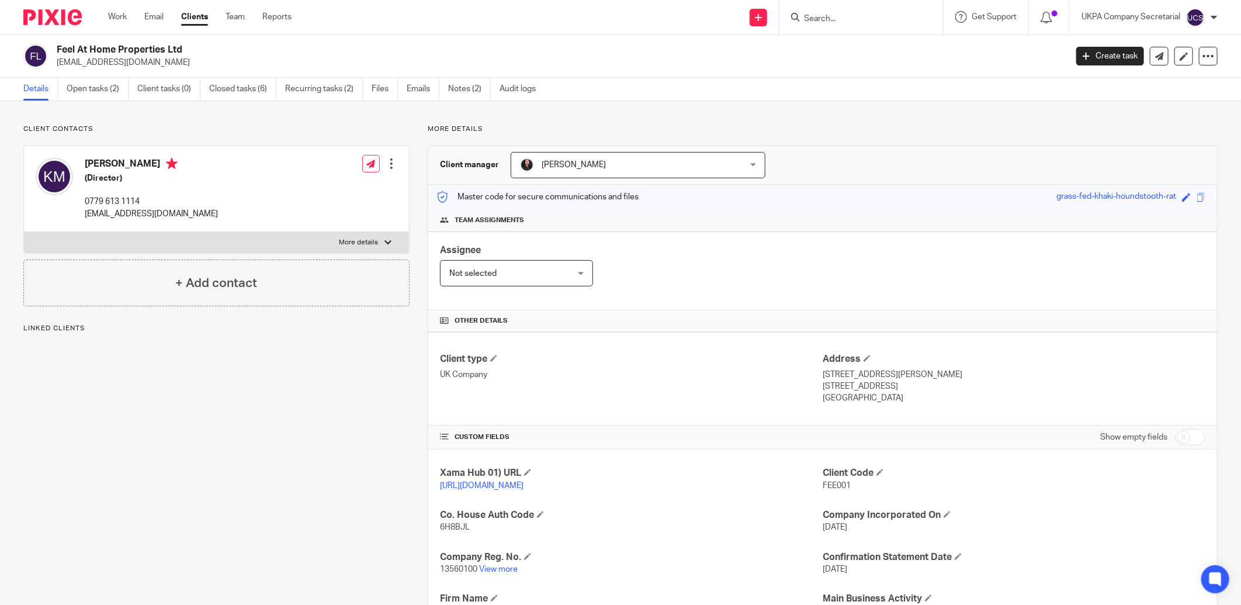
drag, startPoint x: 51, startPoint y: 47, endPoint x: 217, endPoint y: 45, distance: 165.3
click at [217, 45] on div "Feel At Home Properties Ltd [EMAIL_ADDRESS][DOMAIN_NAME]" at bounding box center [540, 56] width 1035 height 25
copy div "Feel At Home Properties Ltd"
click at [672, 311] on div "Other details" at bounding box center [822, 321] width 789 height 22
drag, startPoint x: 51, startPoint y: 50, endPoint x: 223, endPoint y: 53, distance: 171.2
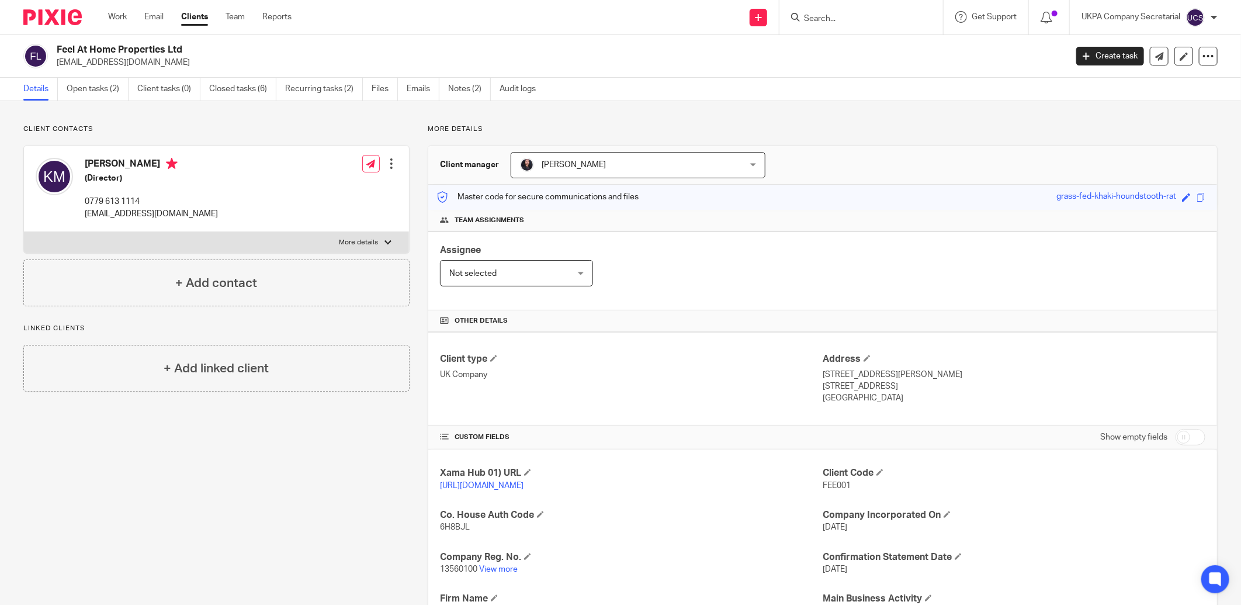
click at [223, 53] on div "Feel At Home Properties Ltd [EMAIL_ADDRESS][DOMAIN_NAME]" at bounding box center [540, 56] width 1035 height 25
copy div "Feel At Home Properties Ltd"
click at [644, 369] on p "UK Company" at bounding box center [631, 375] width 383 height 12
drag, startPoint x: 55, startPoint y: 61, endPoint x: 154, endPoint y: 78, distance: 100.2
click at [154, 78] on main "Feel At Home Properties Ltd kmphive@gmail.com Create task Update from Companies…" at bounding box center [620, 302] width 1241 height 605
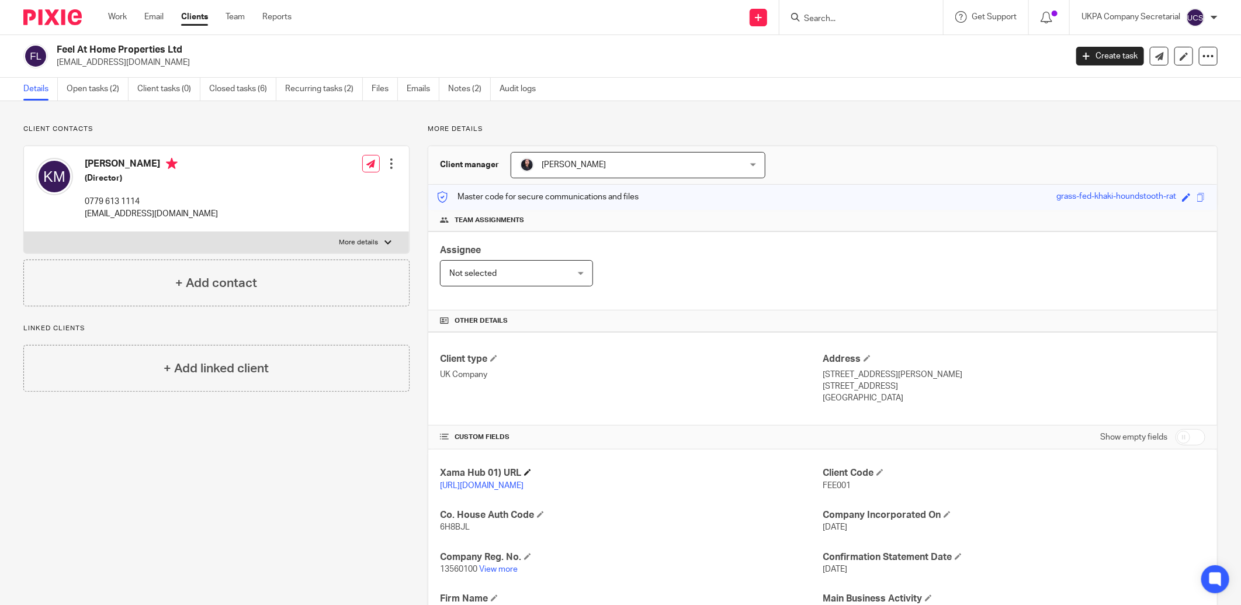
click at [687, 476] on h4 "Xama Hub 01) URL" at bounding box center [631, 473] width 383 height 12
drag, startPoint x: 49, startPoint y: 56, endPoint x: 144, endPoint y: 61, distance: 94.8
click at [144, 61] on div "Feel At Home Properties Ltd kmphive@gmail.com" at bounding box center [540, 56] width 1035 height 25
drag, startPoint x: 144, startPoint y: 61, endPoint x: 243, endPoint y: 203, distance: 173.2
click at [243, 203] on div "Kyle Morrison (Director) 0779 613 1114 kmphive@gmail.com Edit contact Create cl…" at bounding box center [216, 189] width 385 height 86
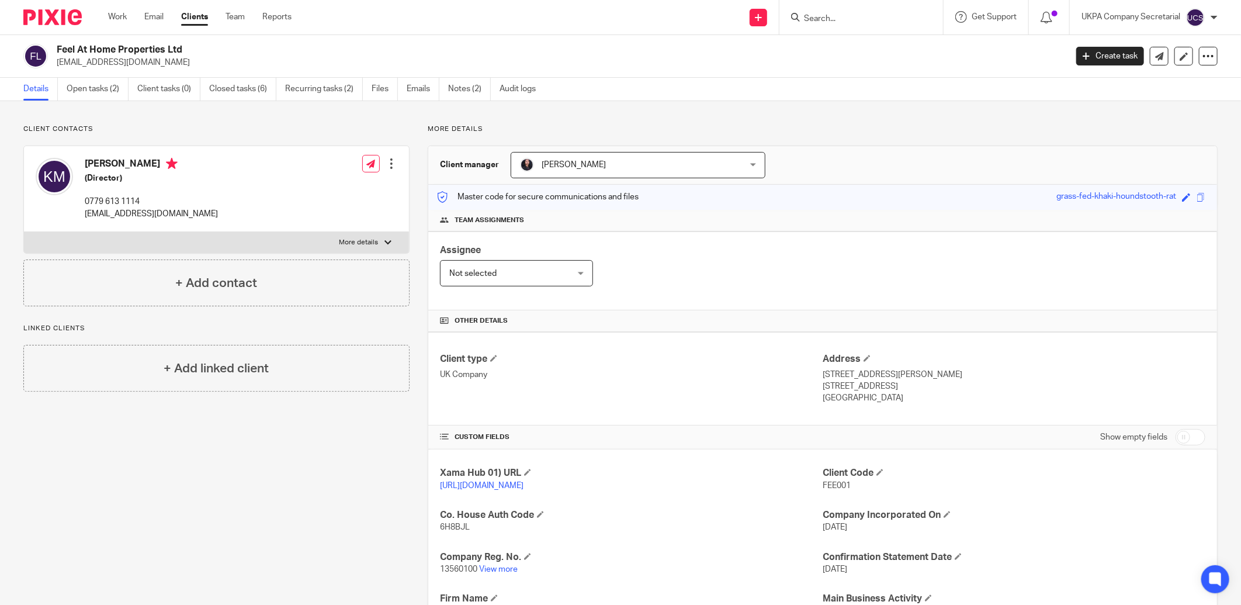
drag, startPoint x: 56, startPoint y: 65, endPoint x: 134, endPoint y: 68, distance: 78.3
click at [134, 68] on div "Feel At Home Properties Ltd kmphive@gmail.com Create task Update from Companies…" at bounding box center [620, 56] width 1241 height 43
copy p "kmphive@gmail.com"
click at [608, 359] on h4 "Client type" at bounding box center [631, 359] width 383 height 12
click at [82, 86] on link "Open tasks (2)" at bounding box center [98, 89] width 62 height 23
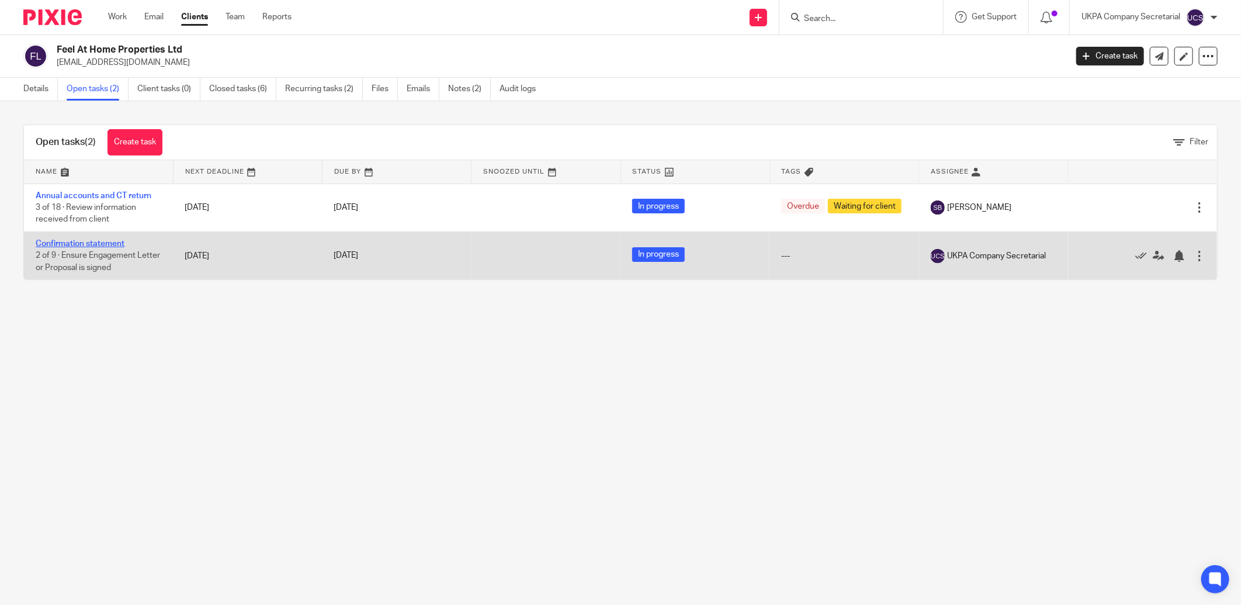
click at [54, 247] on link "Confirmation statement" at bounding box center [80, 244] width 89 height 8
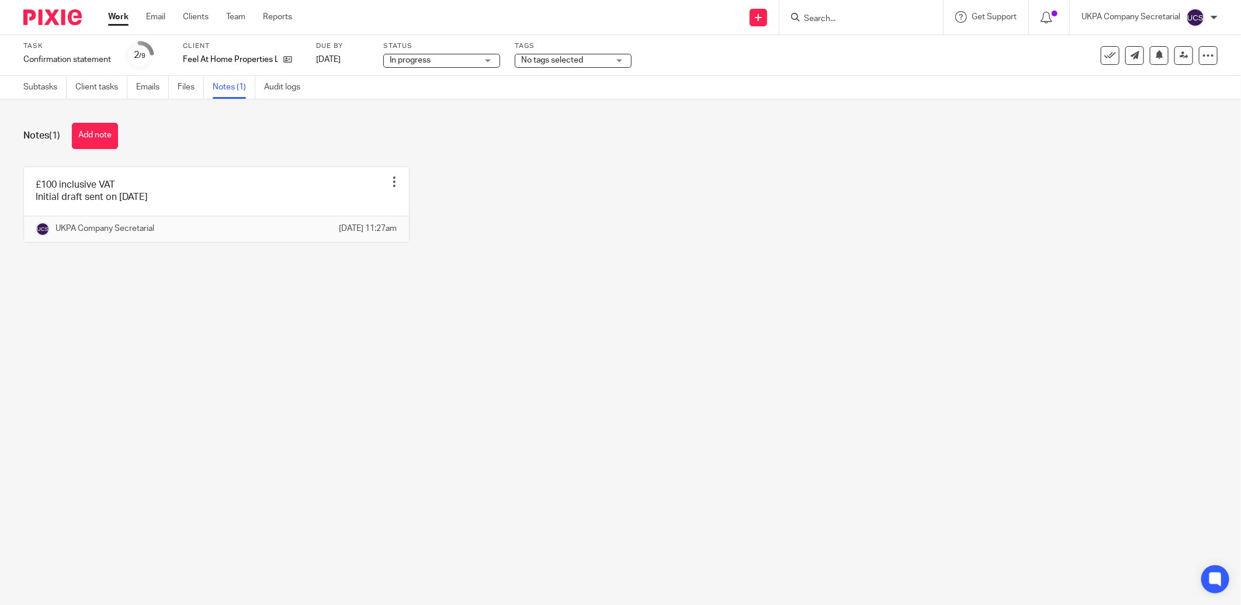
click at [209, 215] on link at bounding box center [216, 204] width 385 height 75
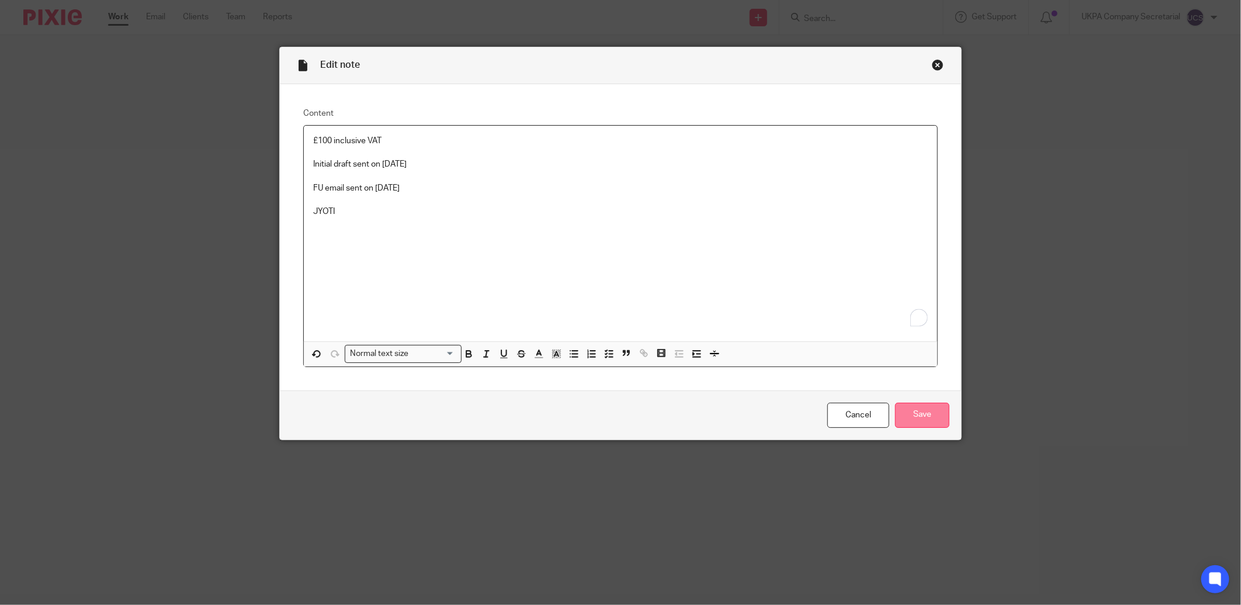
click at [942, 418] on input "Save" at bounding box center [922, 414] width 54 height 25
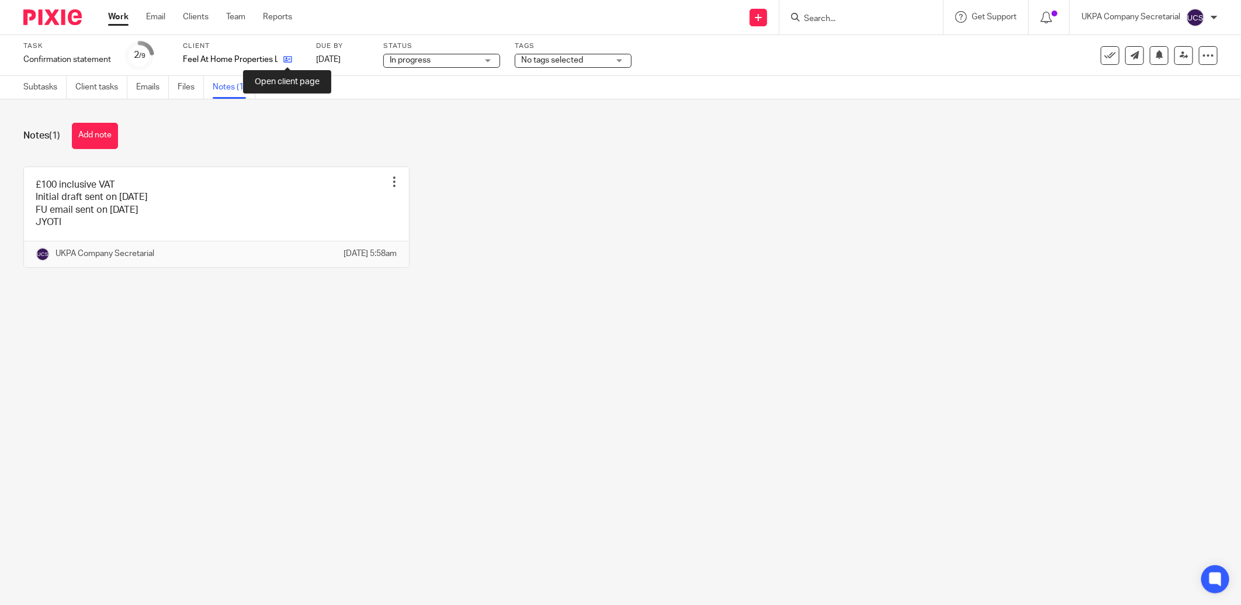
click at [290, 60] on icon at bounding box center [287, 59] width 9 height 9
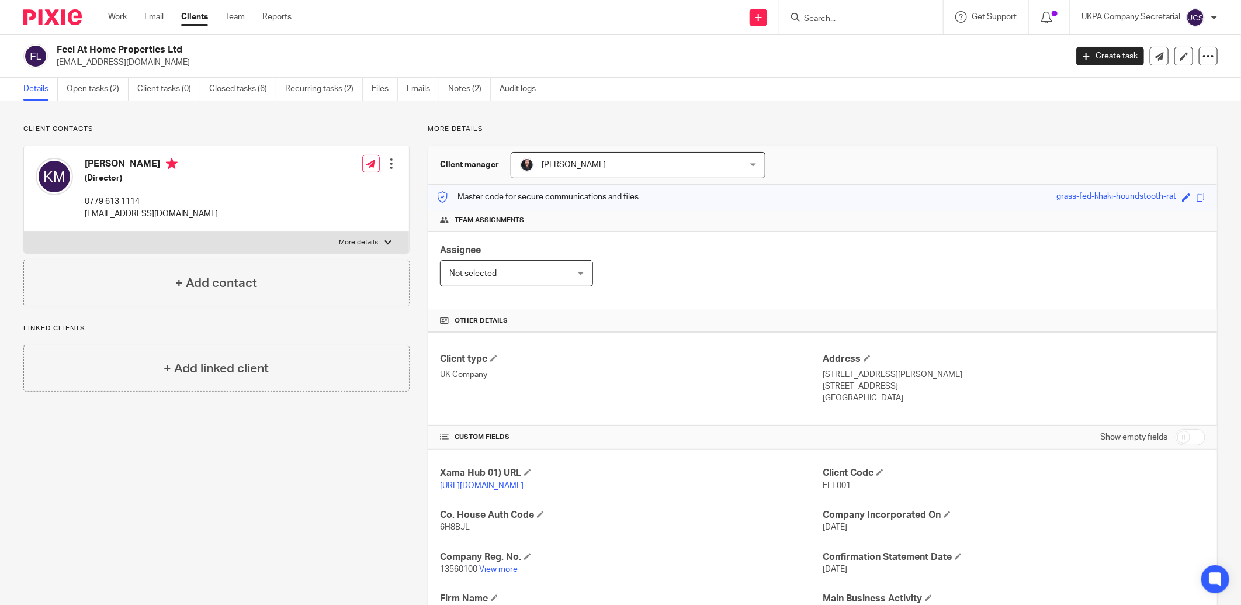
click at [828, 18] on input "Search" at bounding box center [855, 19] width 105 height 11
type input "hazoo"
click at [841, 60] on div "Hazoo r Multi Projects Uk Ltd" at bounding box center [873, 45] width 164 height 36
click at [846, 48] on link at bounding box center [872, 46] width 145 height 18
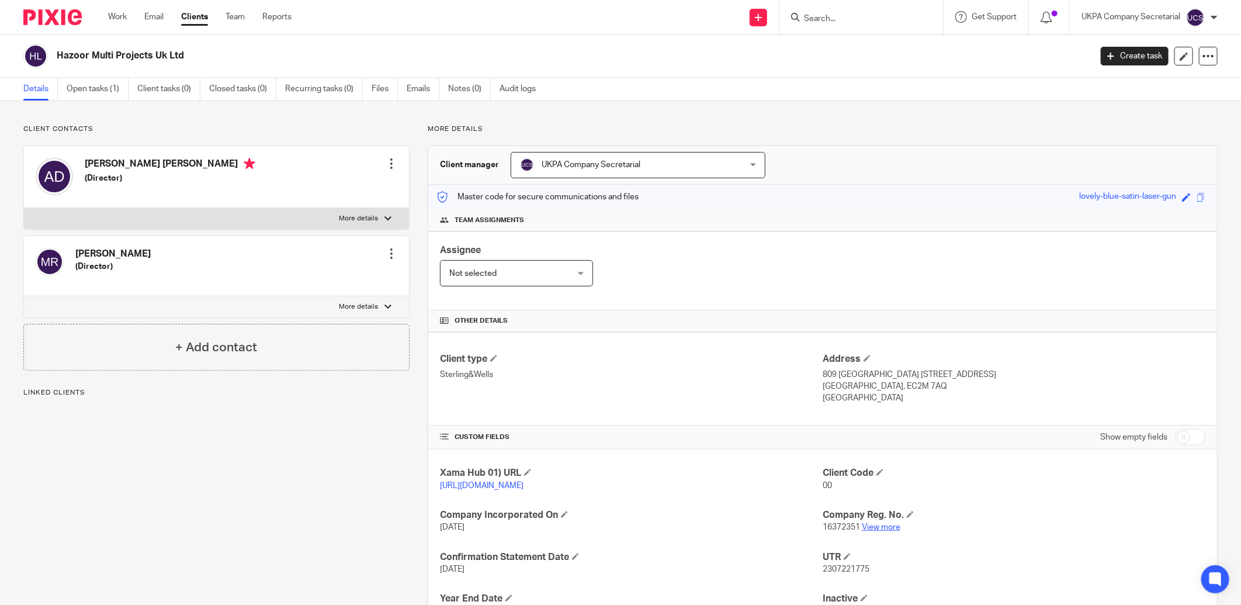
click at [877, 527] on link "View more" at bounding box center [881, 527] width 39 height 8
